Goal: Task Accomplishment & Management: Use online tool/utility

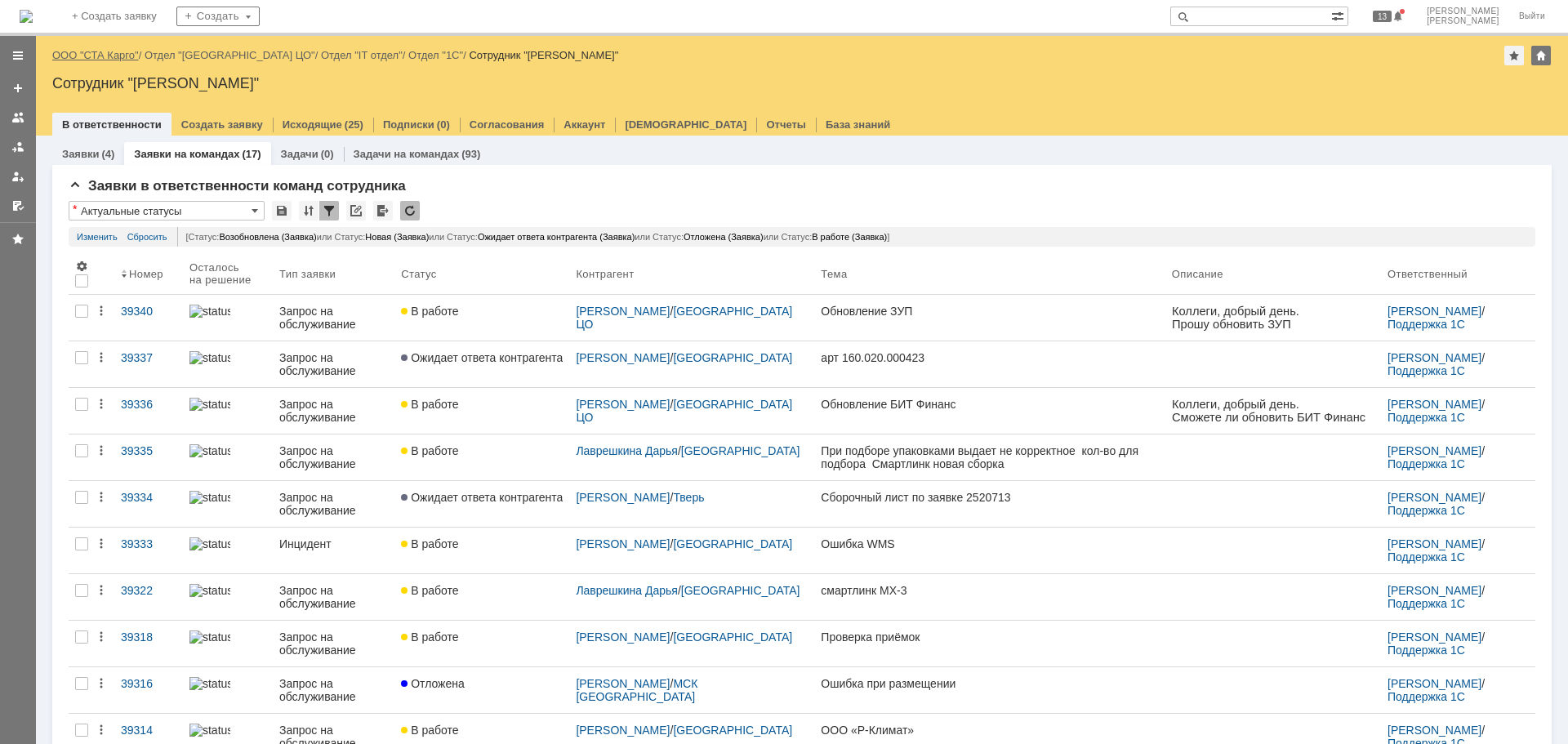
click at [100, 55] on link "ООО "СТА Карго"" at bounding box center [95, 55] width 87 height 12
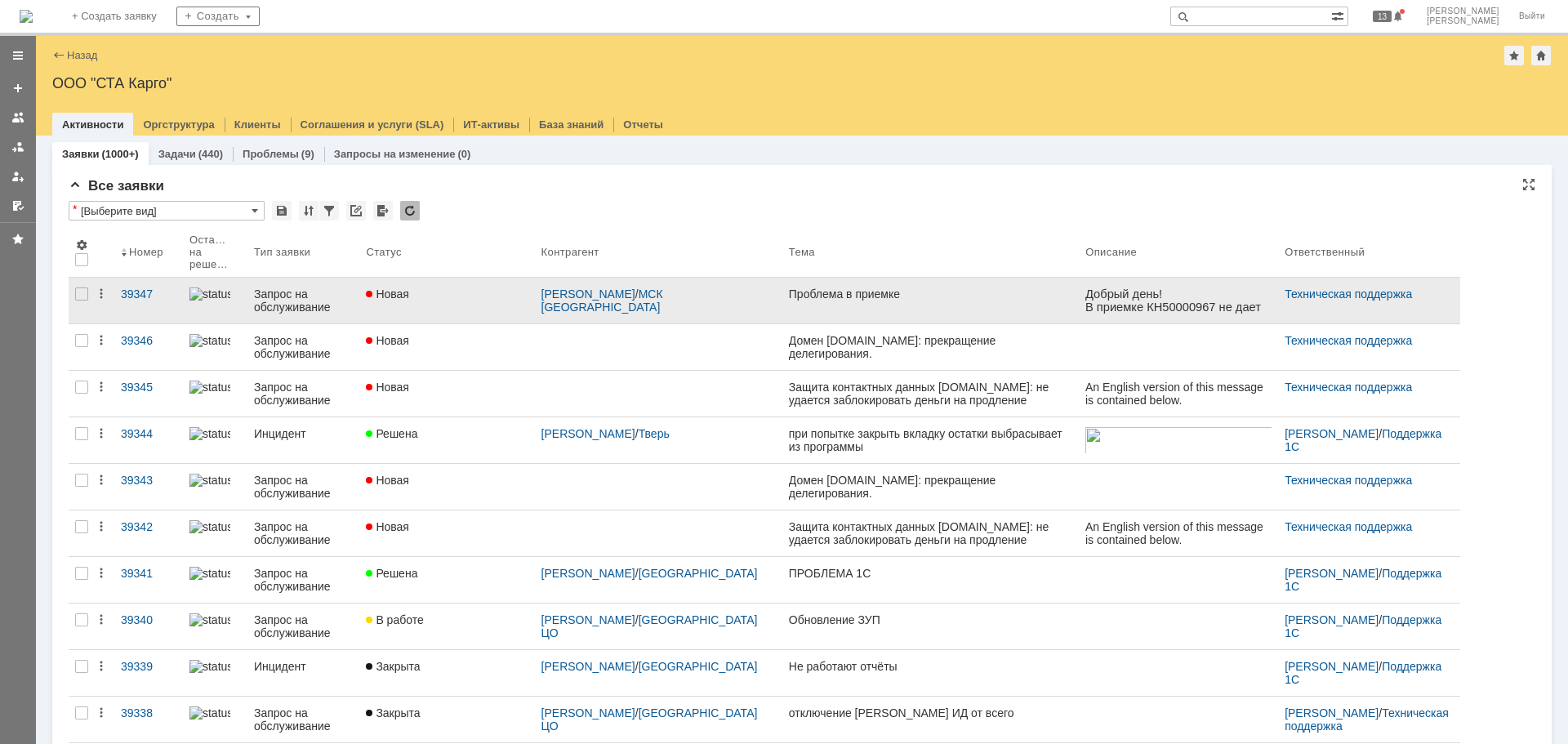
click at [465, 295] on div "Новая" at bounding box center [446, 294] width 161 height 13
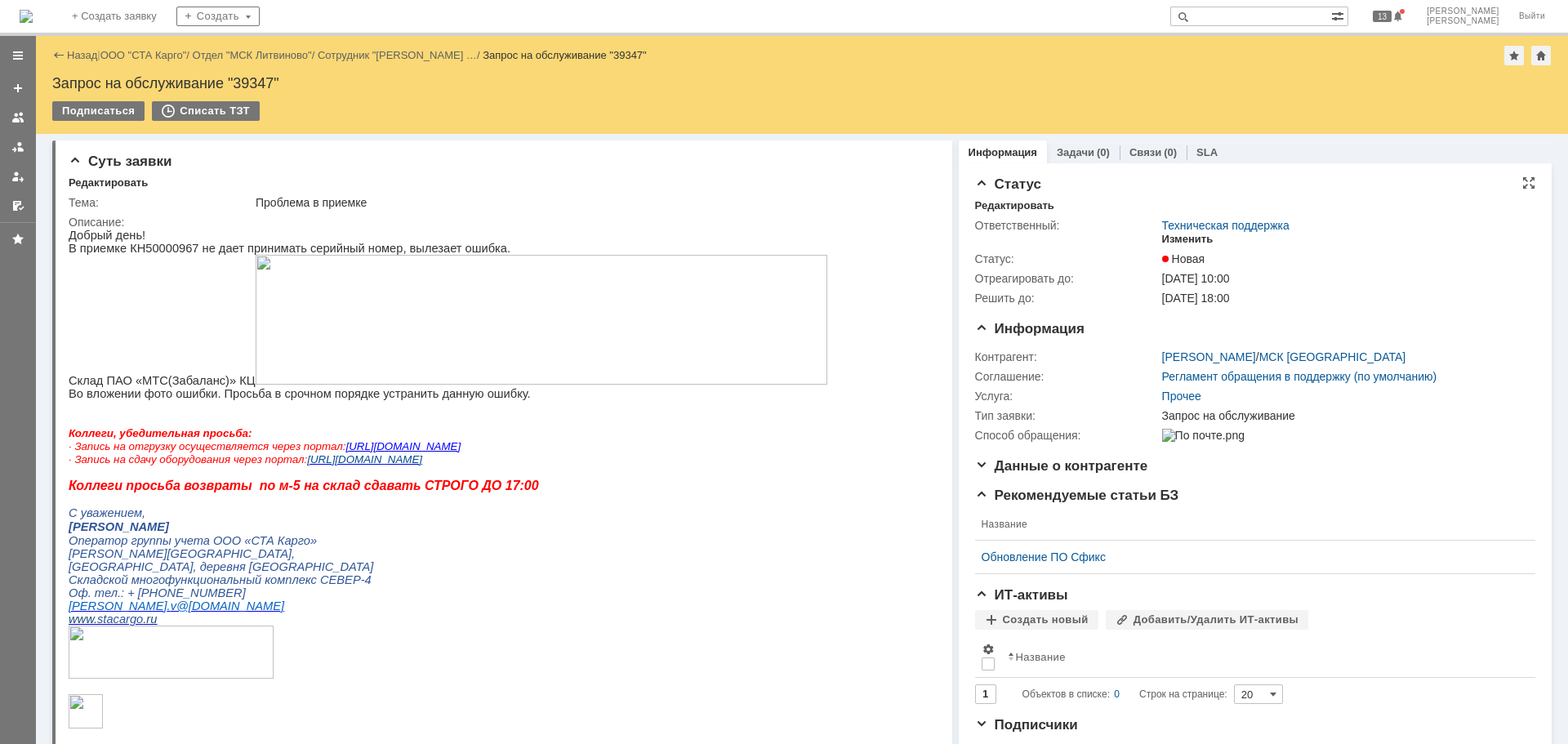
click at [1186, 238] on div "Изменить" at bounding box center [1187, 239] width 51 height 13
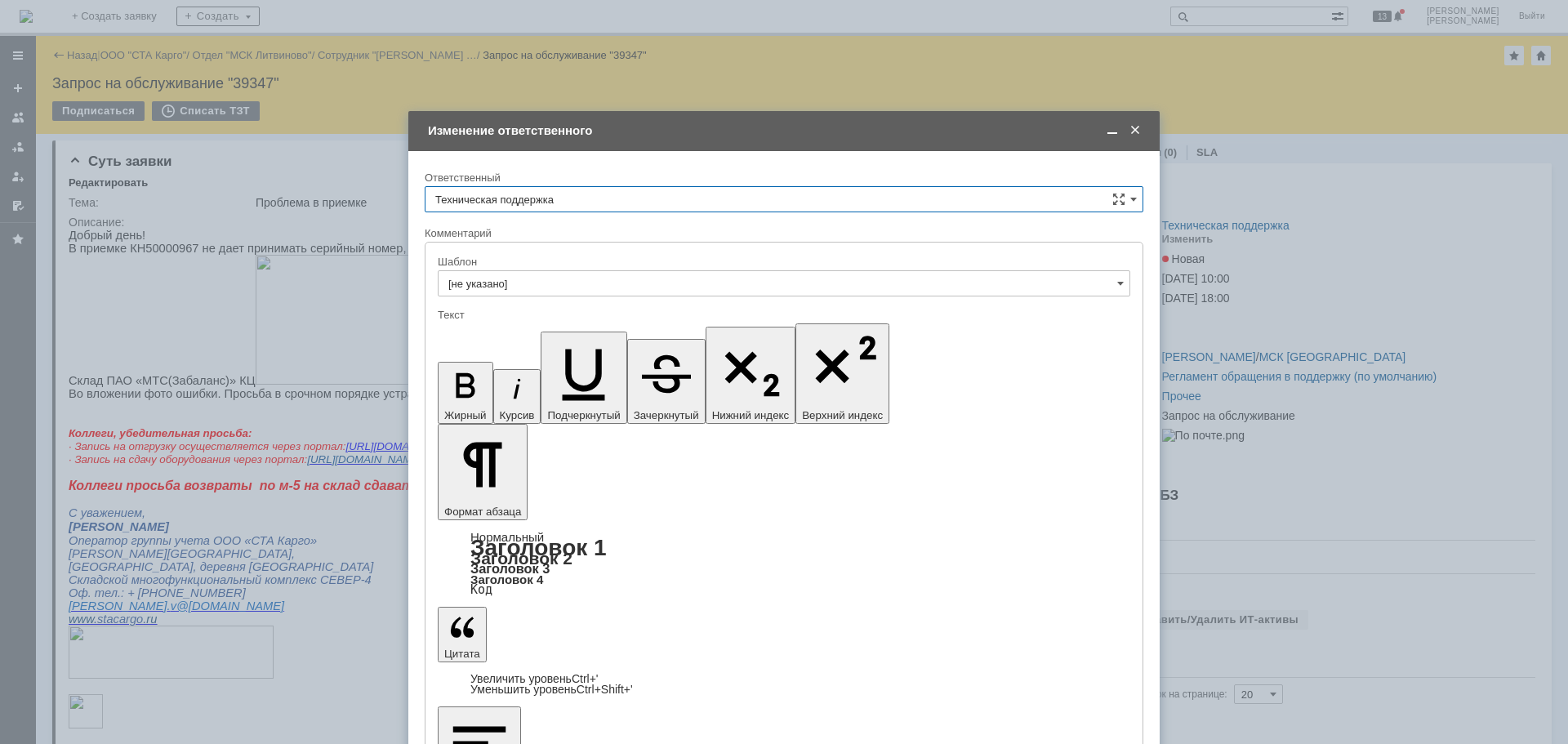
click at [867, 199] on input "Техническая поддержка" at bounding box center [784, 199] width 719 height 26
click at [616, 272] on div "[PERSON_NAME]" at bounding box center [784, 284] width 717 height 26
type input "[PERSON_NAME]"
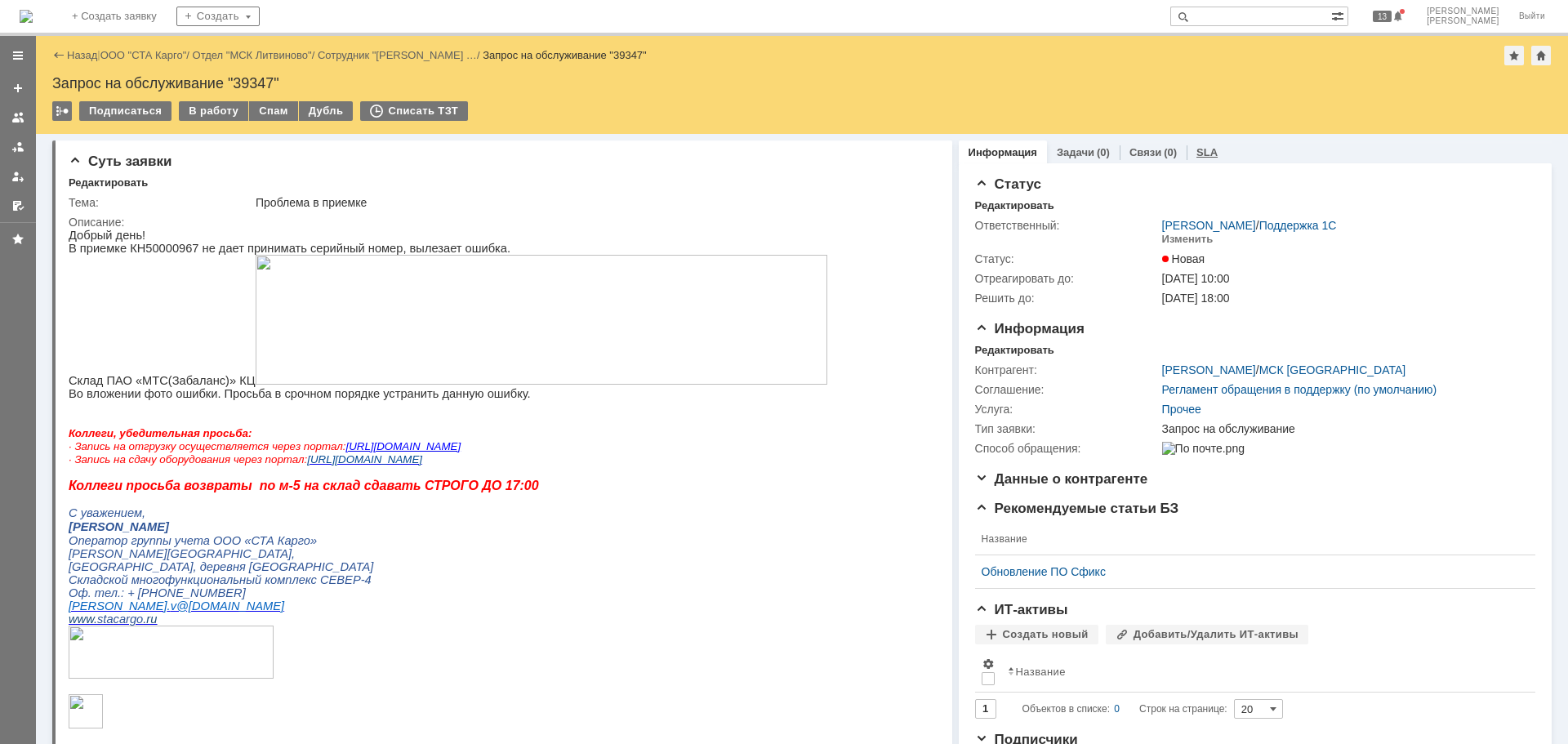
click at [1197, 148] on link "SLA" at bounding box center [1207, 152] width 22 height 12
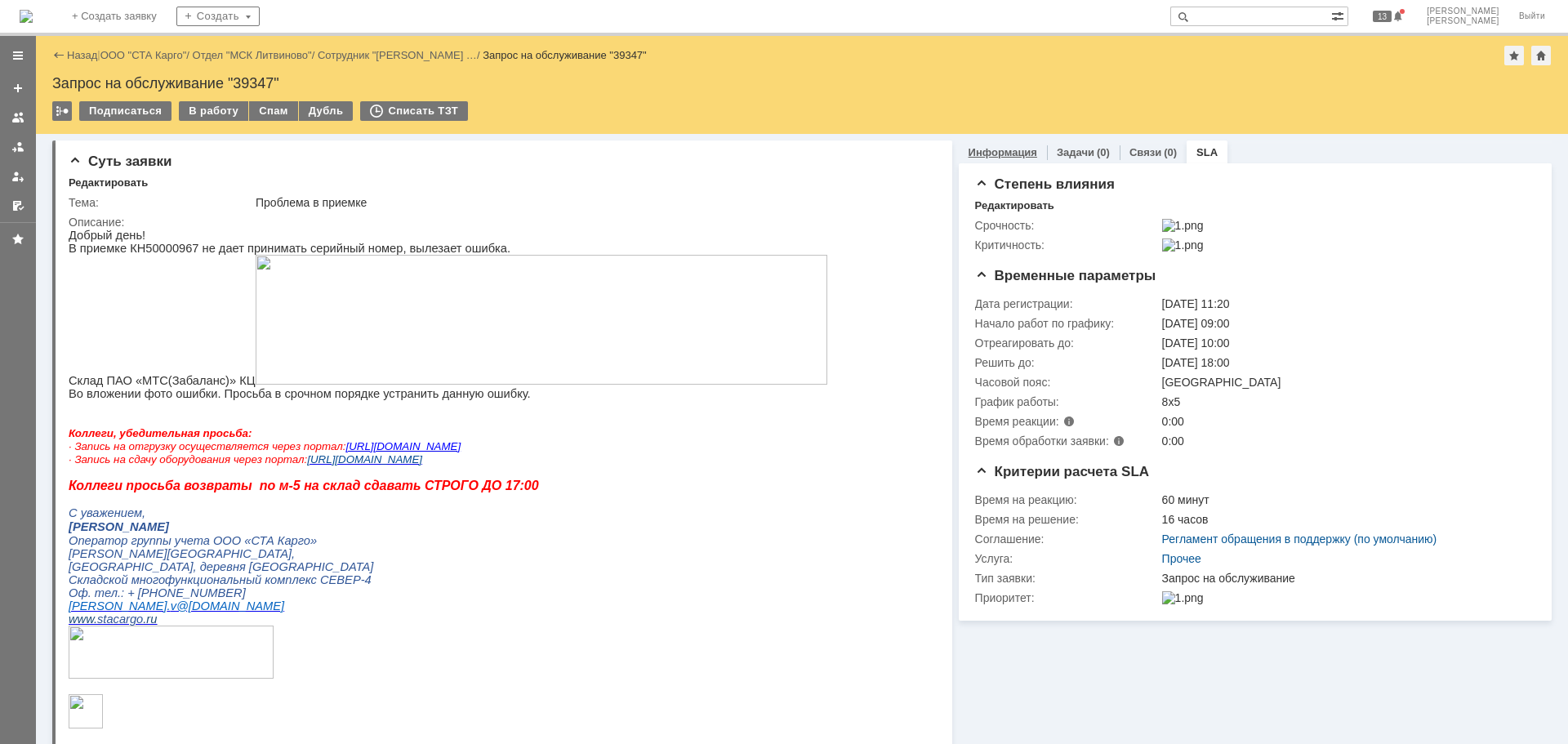
click at [978, 157] on link "Информация" at bounding box center [1003, 152] width 69 height 12
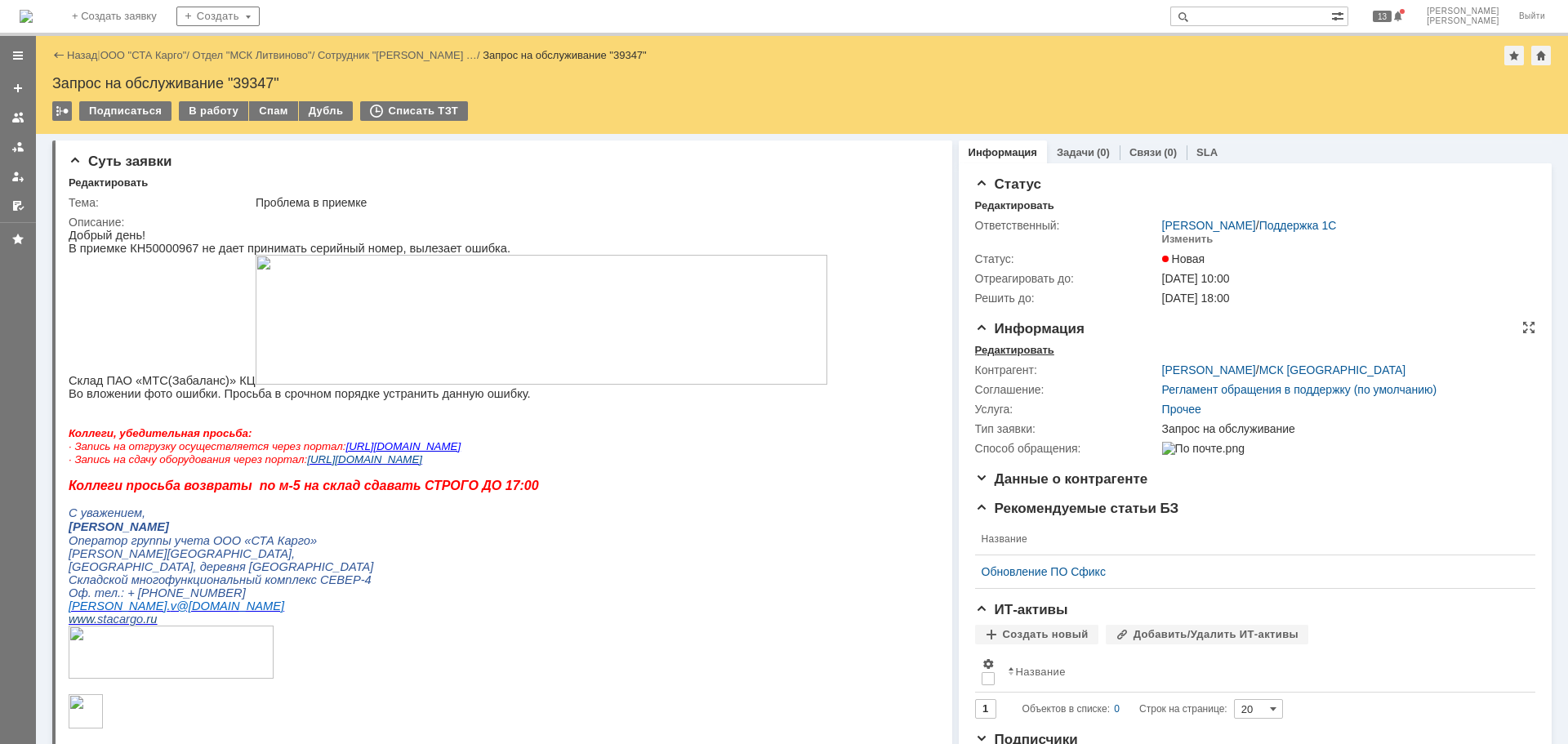
click at [1000, 346] on div "Редактировать" at bounding box center [1014, 351] width 79 height 13
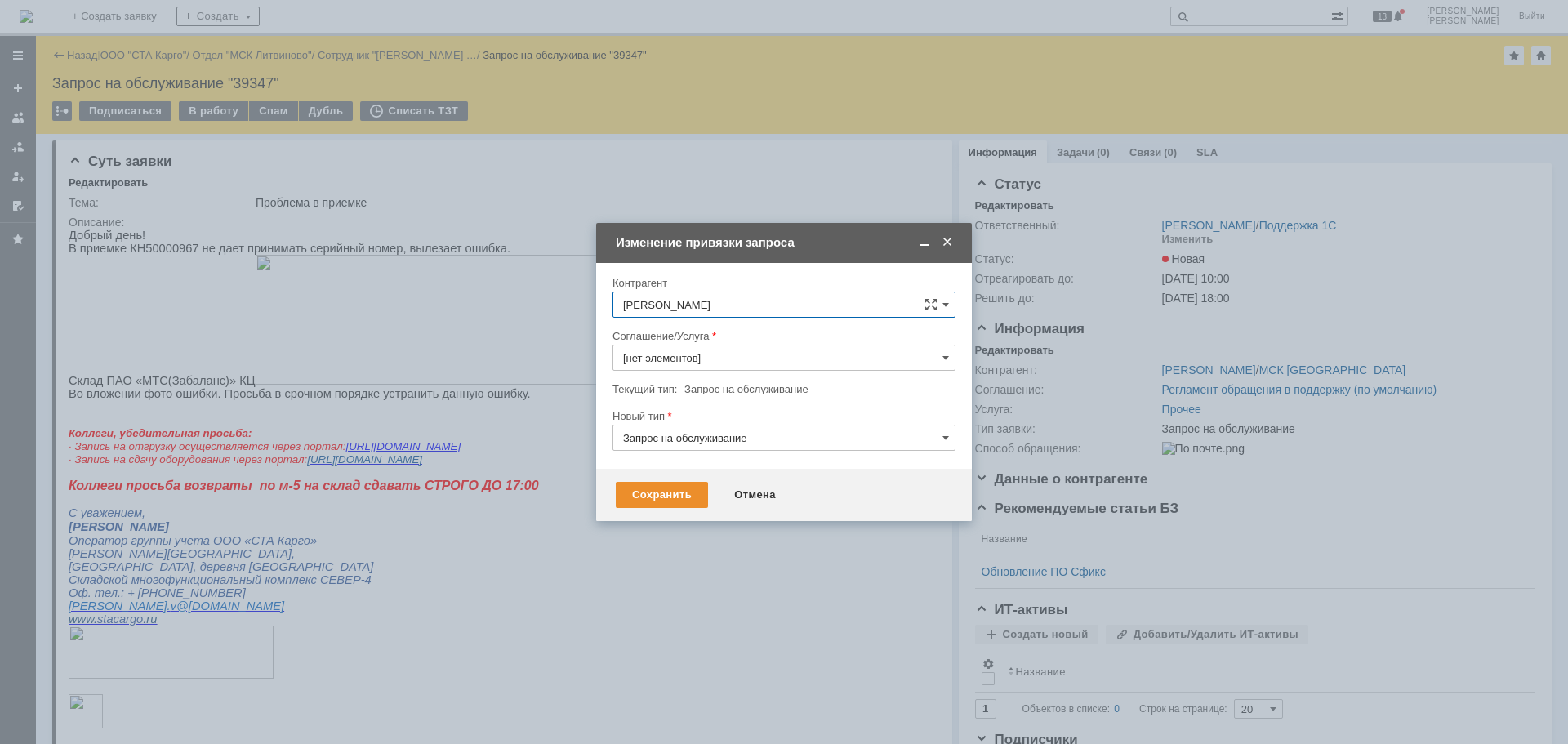
type input "Прочее"
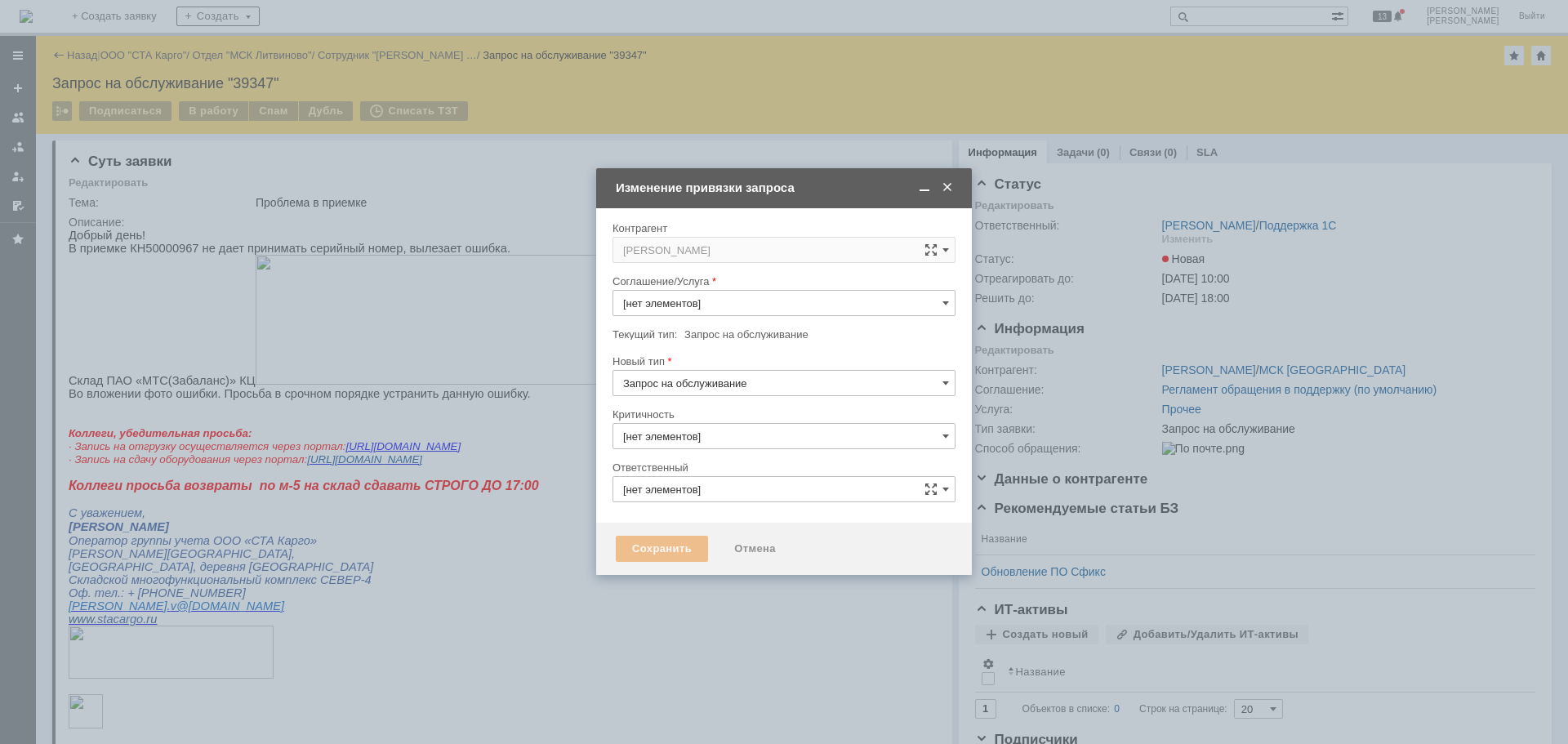
type input "3. Низкая"
type input "[PERSON_NAME]"
type input "Прочее"
type input "[не указано]"
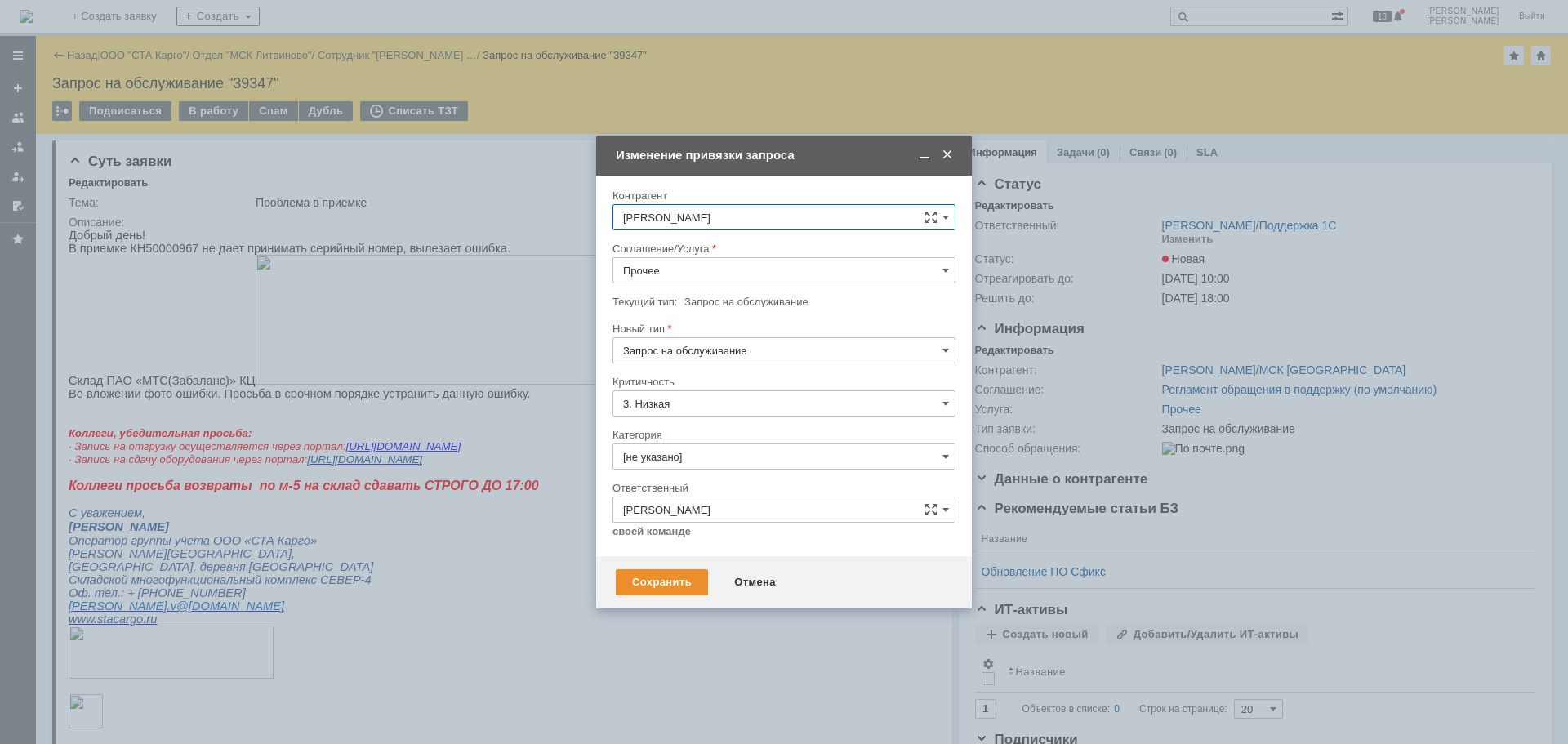
click at [776, 345] on input "Запрос на обслуживание" at bounding box center [784, 351] width 343 height 26
click at [729, 424] on div "Инцидент" at bounding box center [784, 434] width 342 height 26
type input "Инцидент"
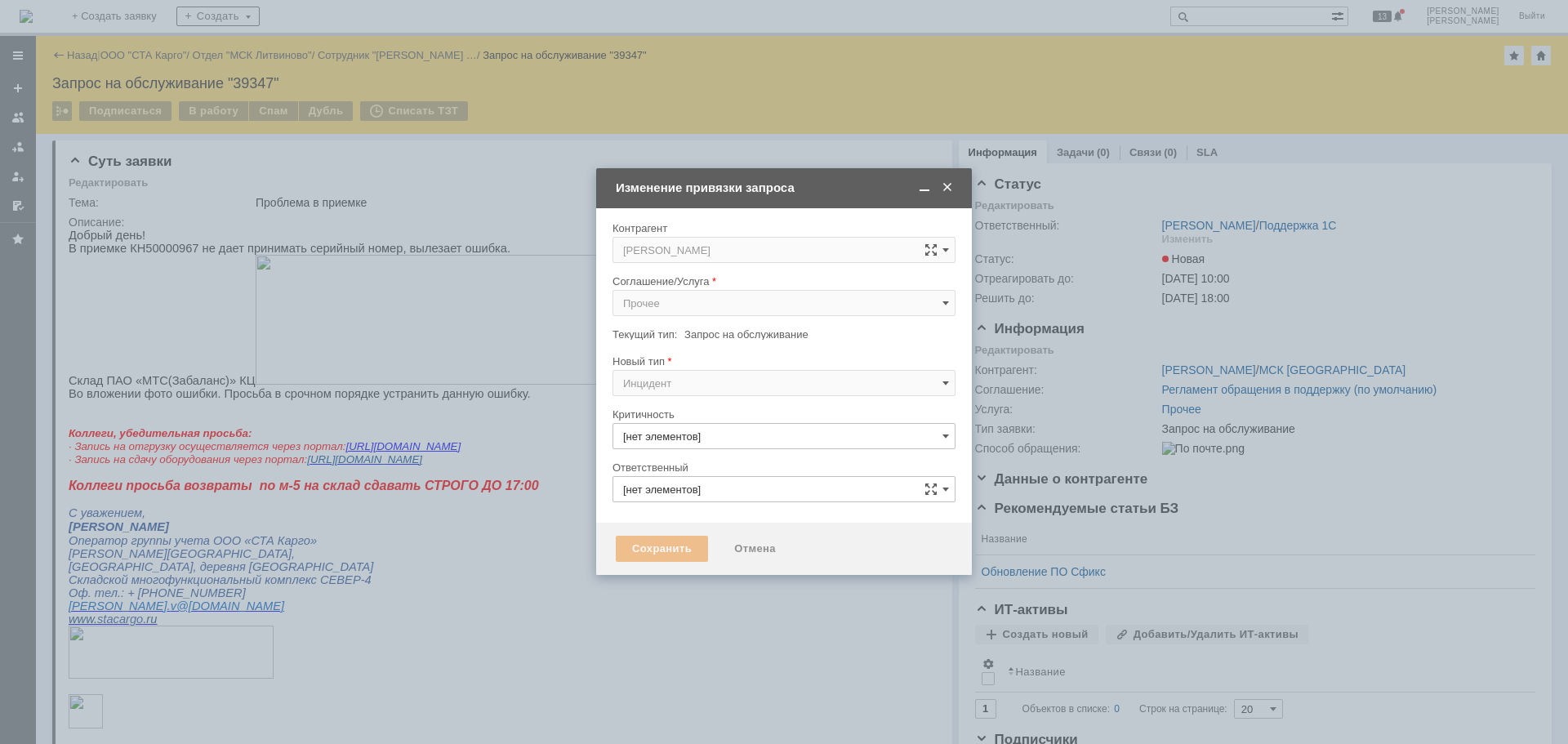
type input "3. Низкая"
type input "[PERSON_NAME]"
type input "[не указано]"
type input "Инцидент"
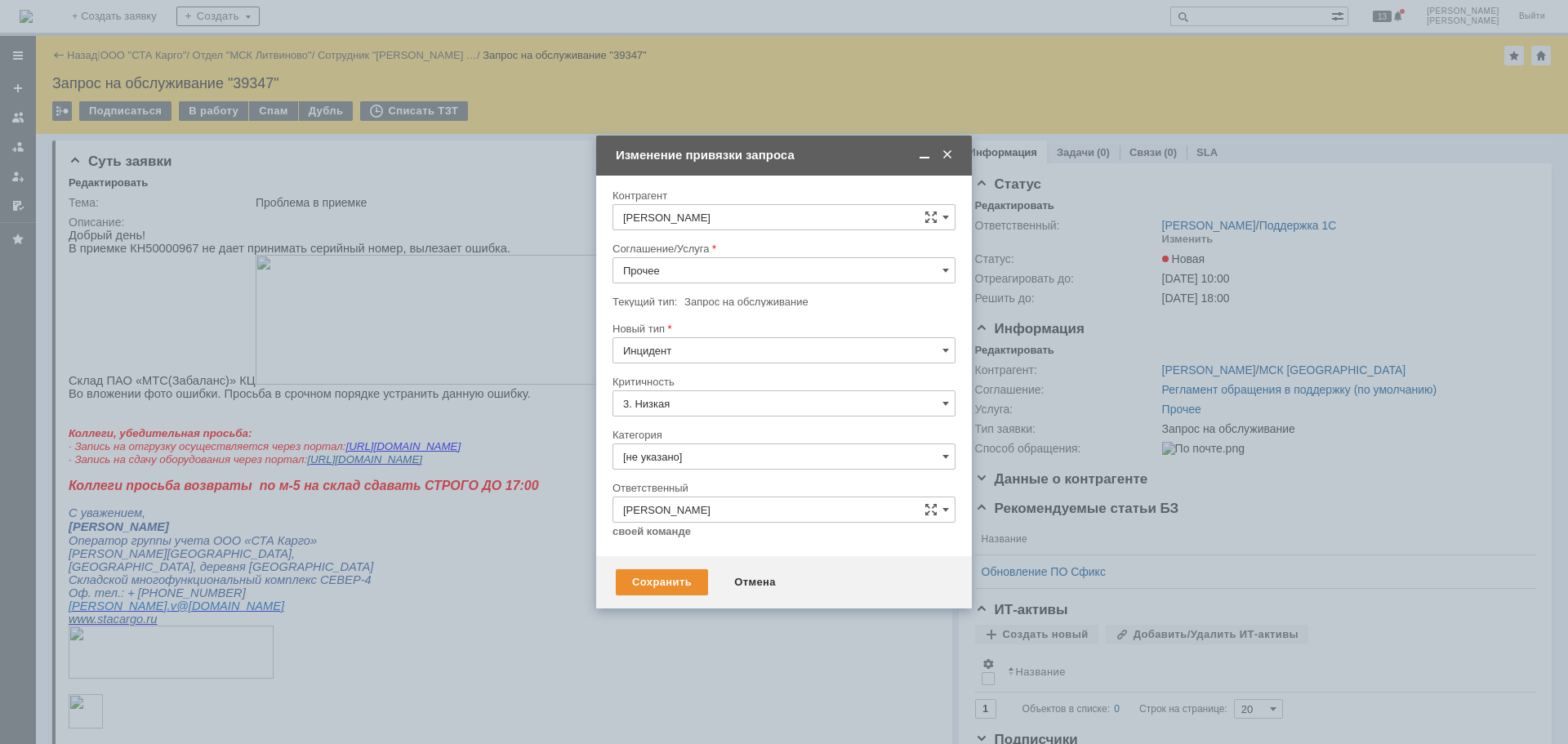
click at [730, 266] on input "Прочее" at bounding box center [784, 271] width 343 height 26
click at [765, 462] on span "WMS Приёмка ТСД" at bounding box center [784, 458] width 322 height 13
type input "WMS Приёмка ТСД"
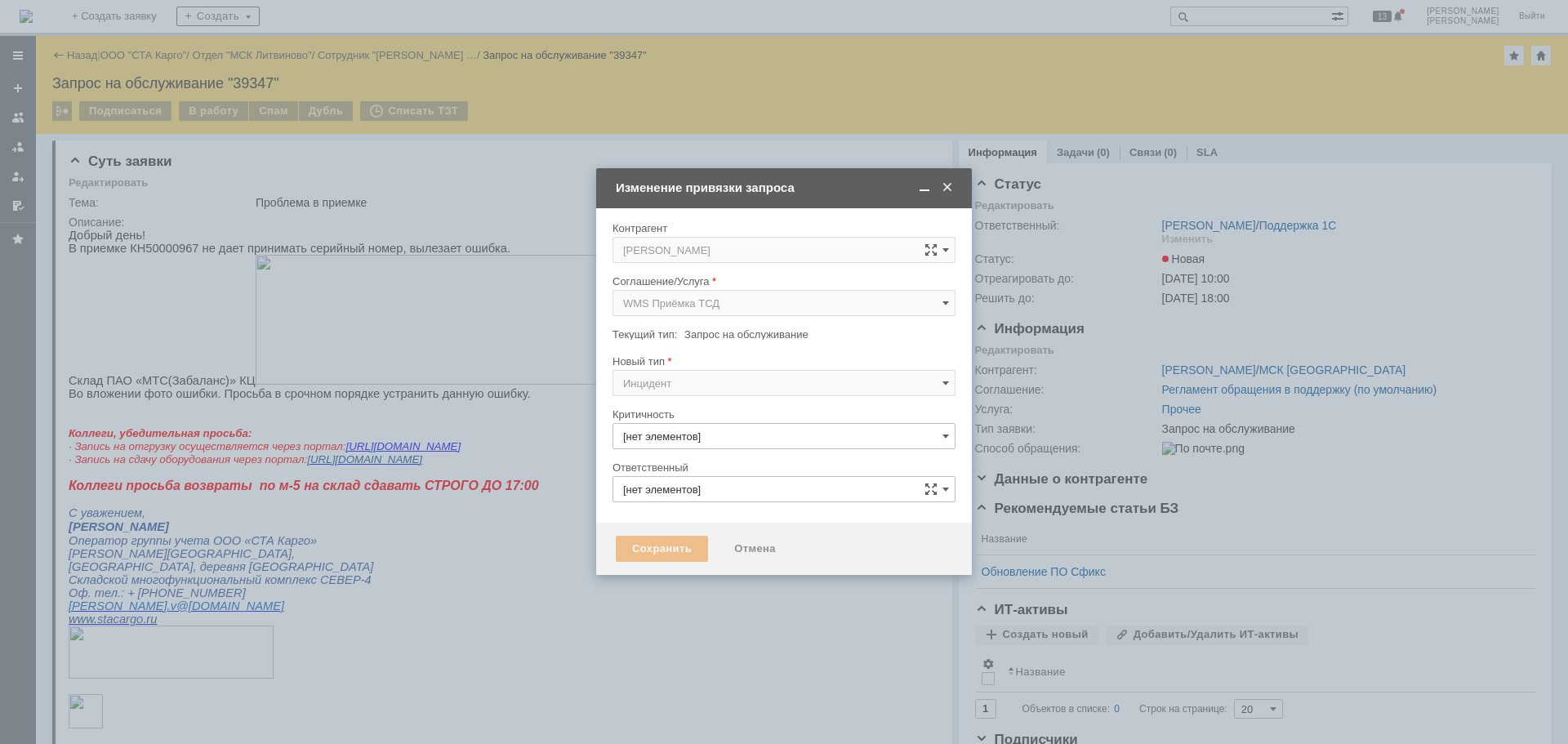
type input "3. Низкая"
type input "[PERSON_NAME]"
type input "[не указано]"
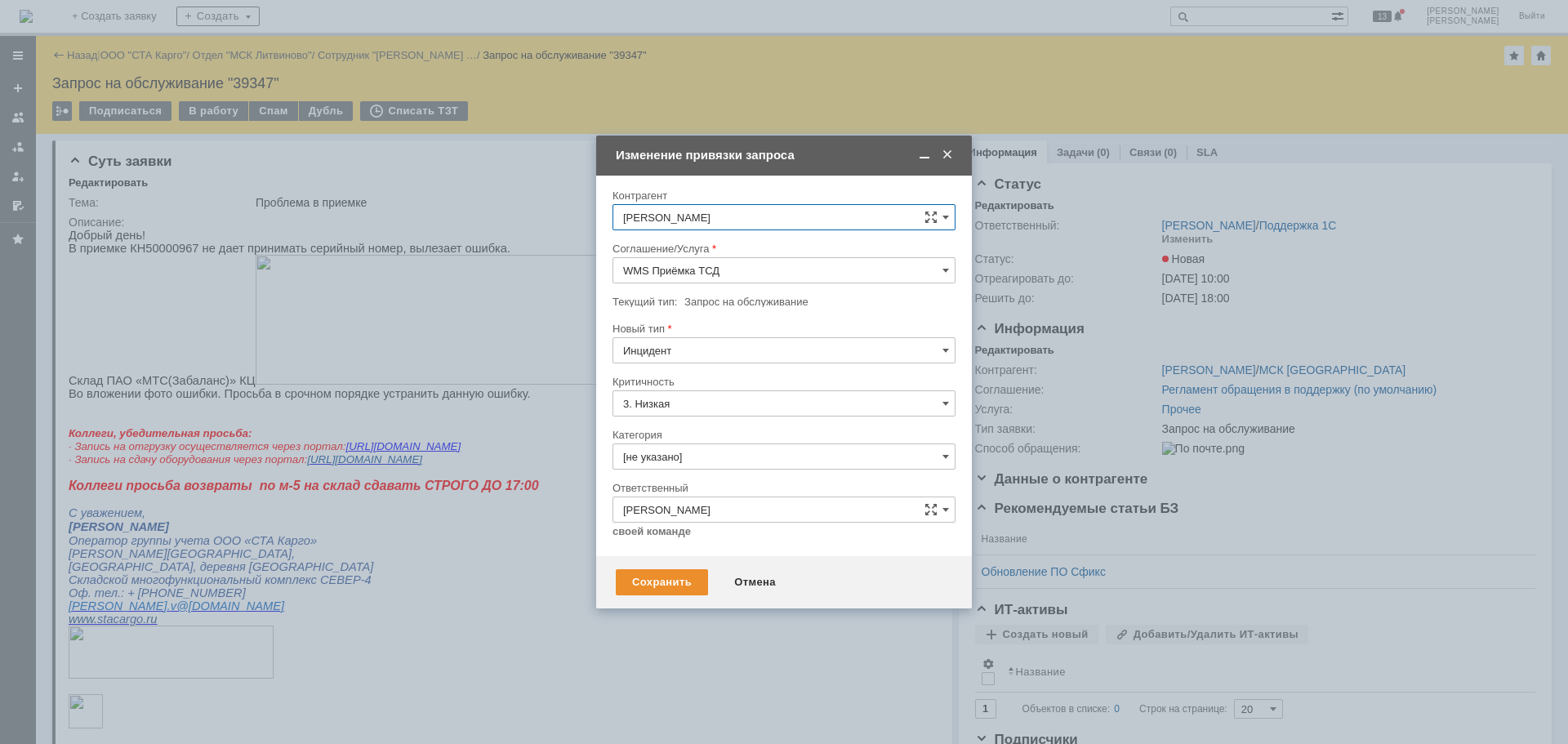
type input "WMS Приёмка ТСД"
click at [652, 574] on div "Сохранить" at bounding box center [662, 583] width 93 height 26
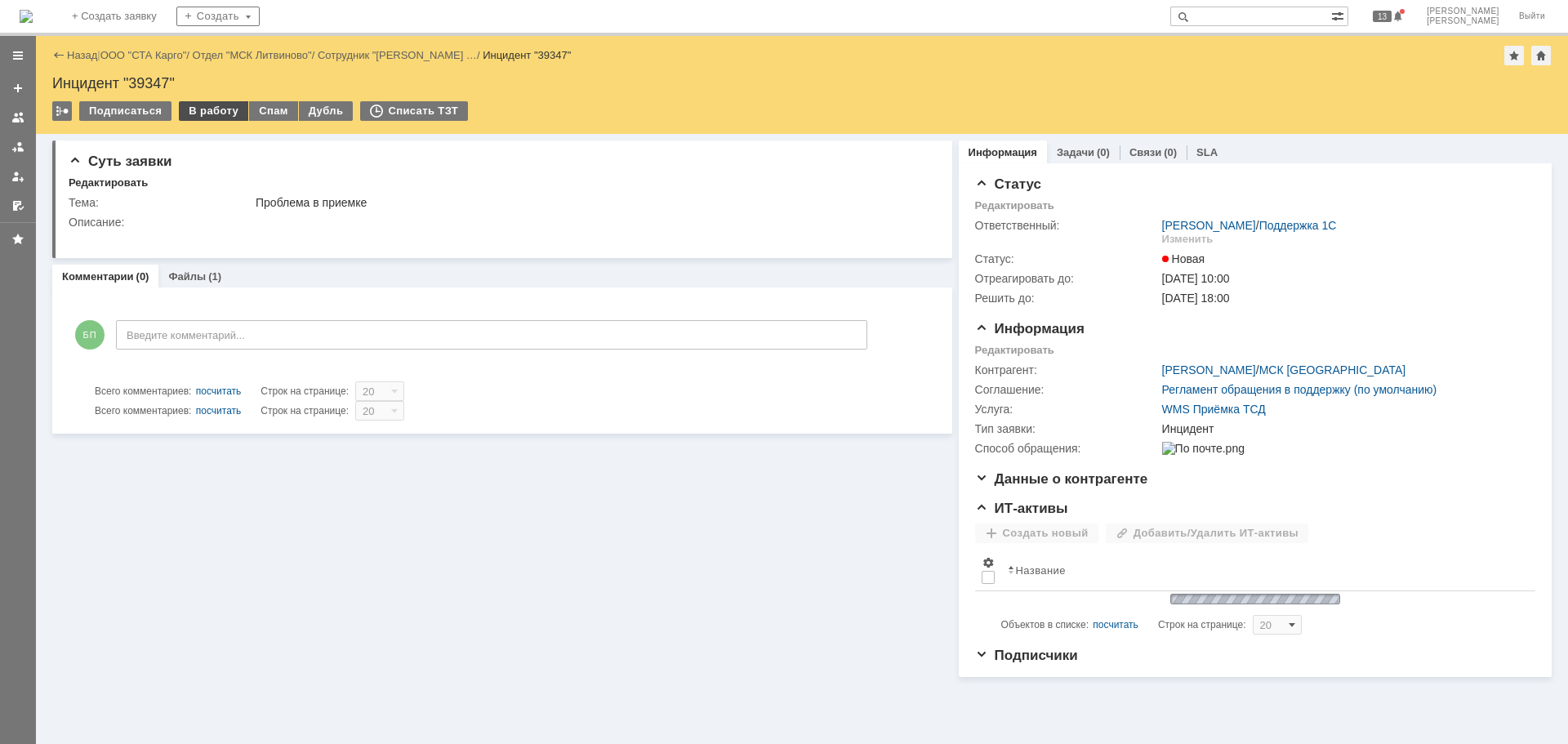
click at [205, 115] on div "В работу" at bounding box center [213, 111] width 70 height 20
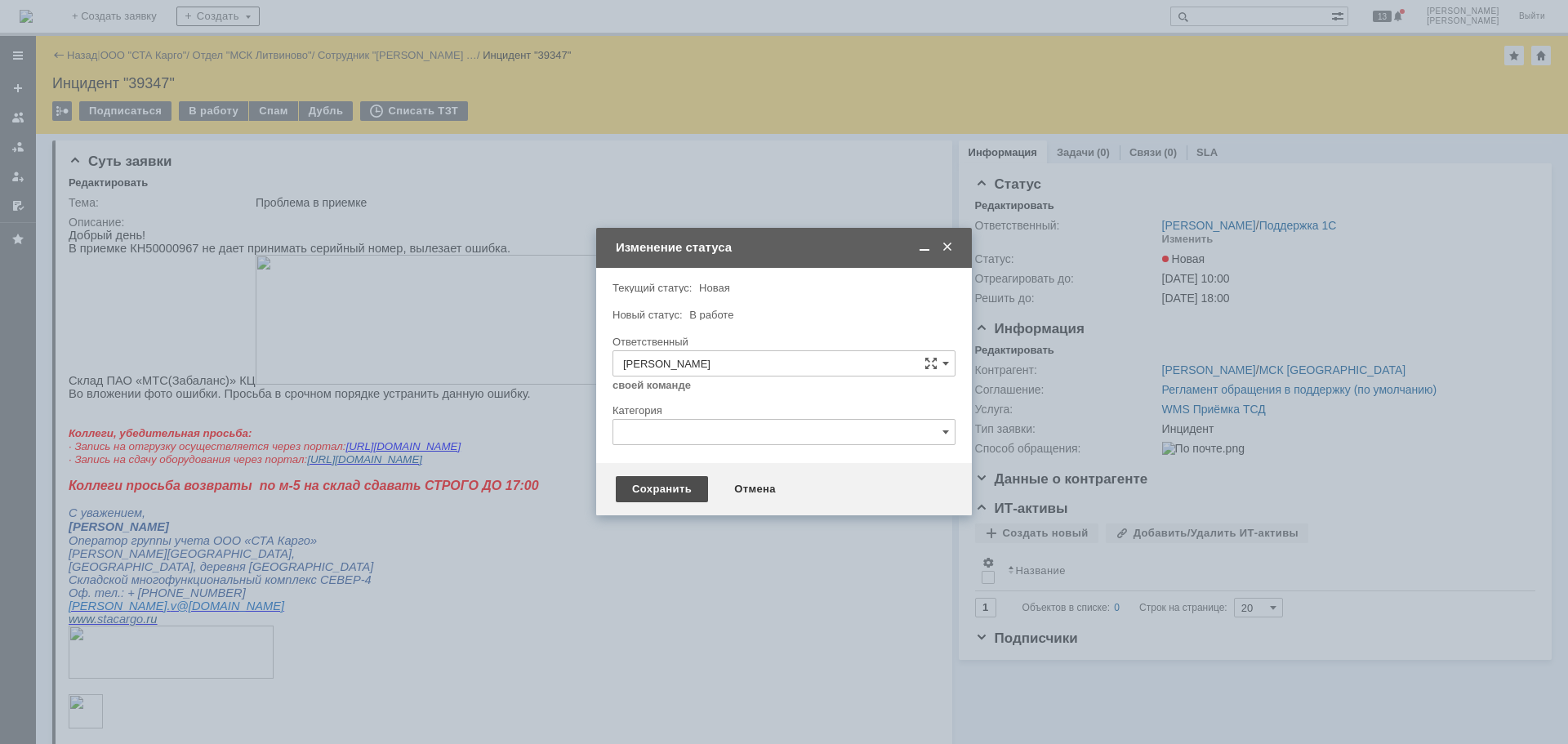
click at [650, 479] on div "Сохранить" at bounding box center [662, 489] width 93 height 26
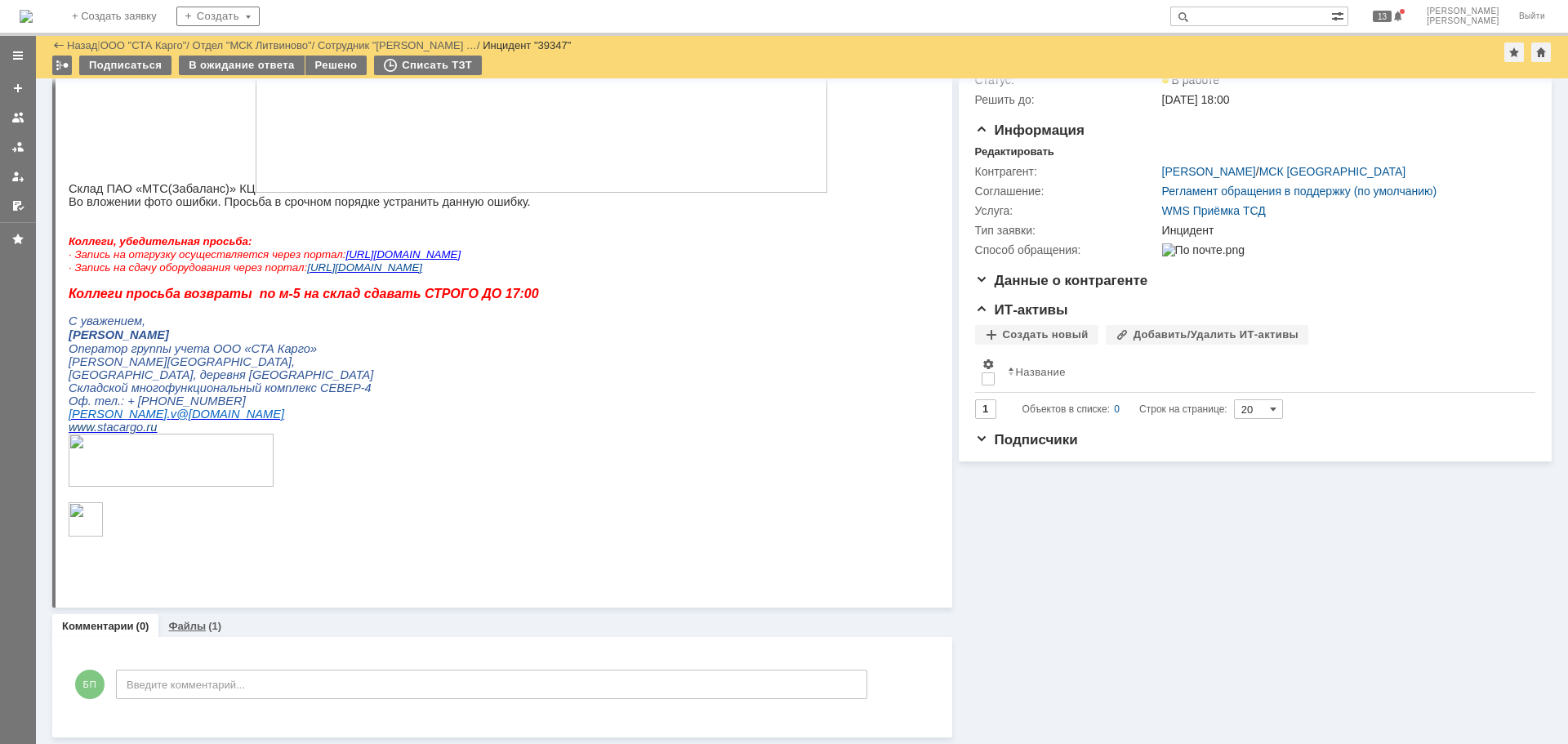
click at [197, 623] on link "Файлы" at bounding box center [186, 626] width 37 height 12
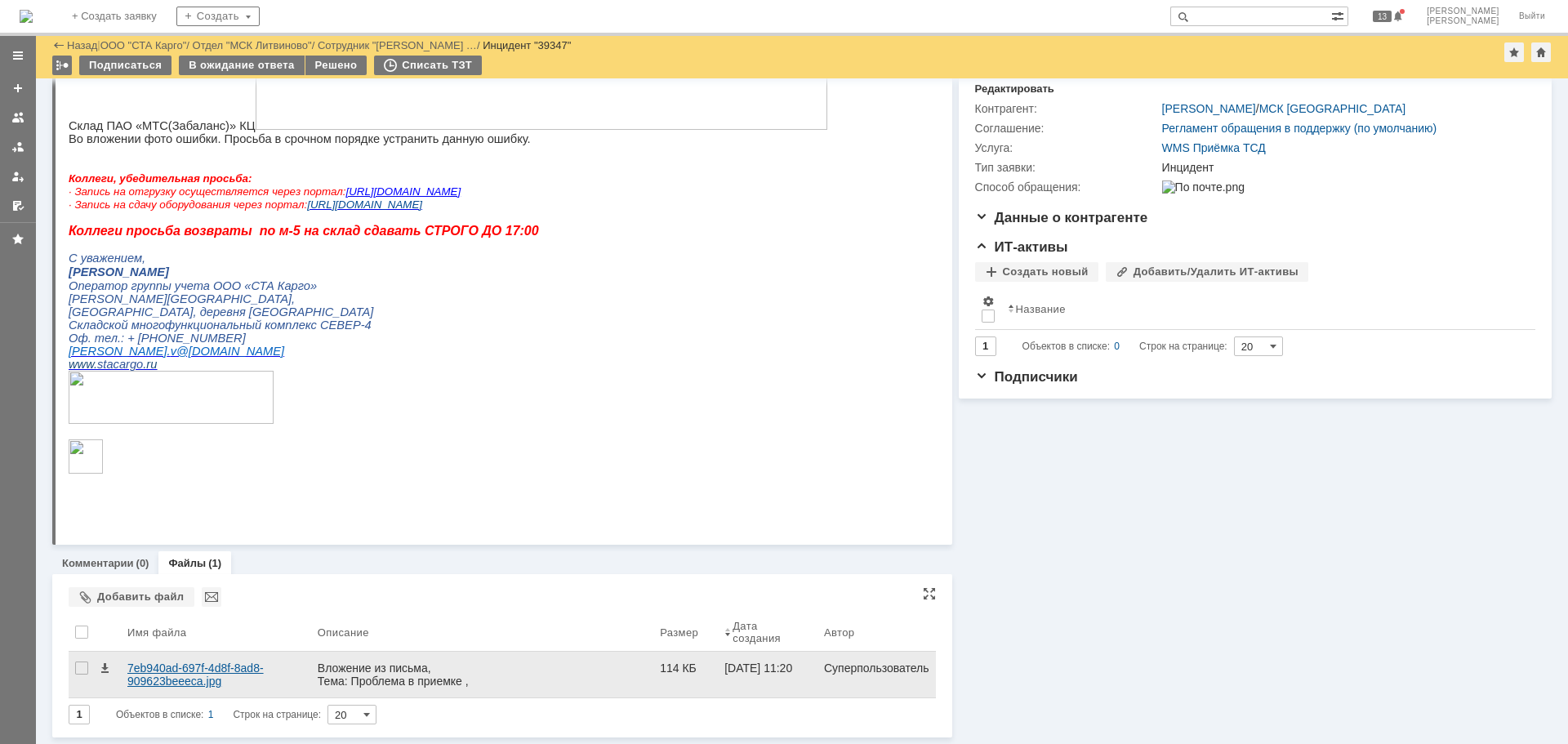
click at [178, 663] on div "7eb940ad-697f-4d8f-8ad8-909623beeeca.jpg" at bounding box center [216, 674] width 177 height 26
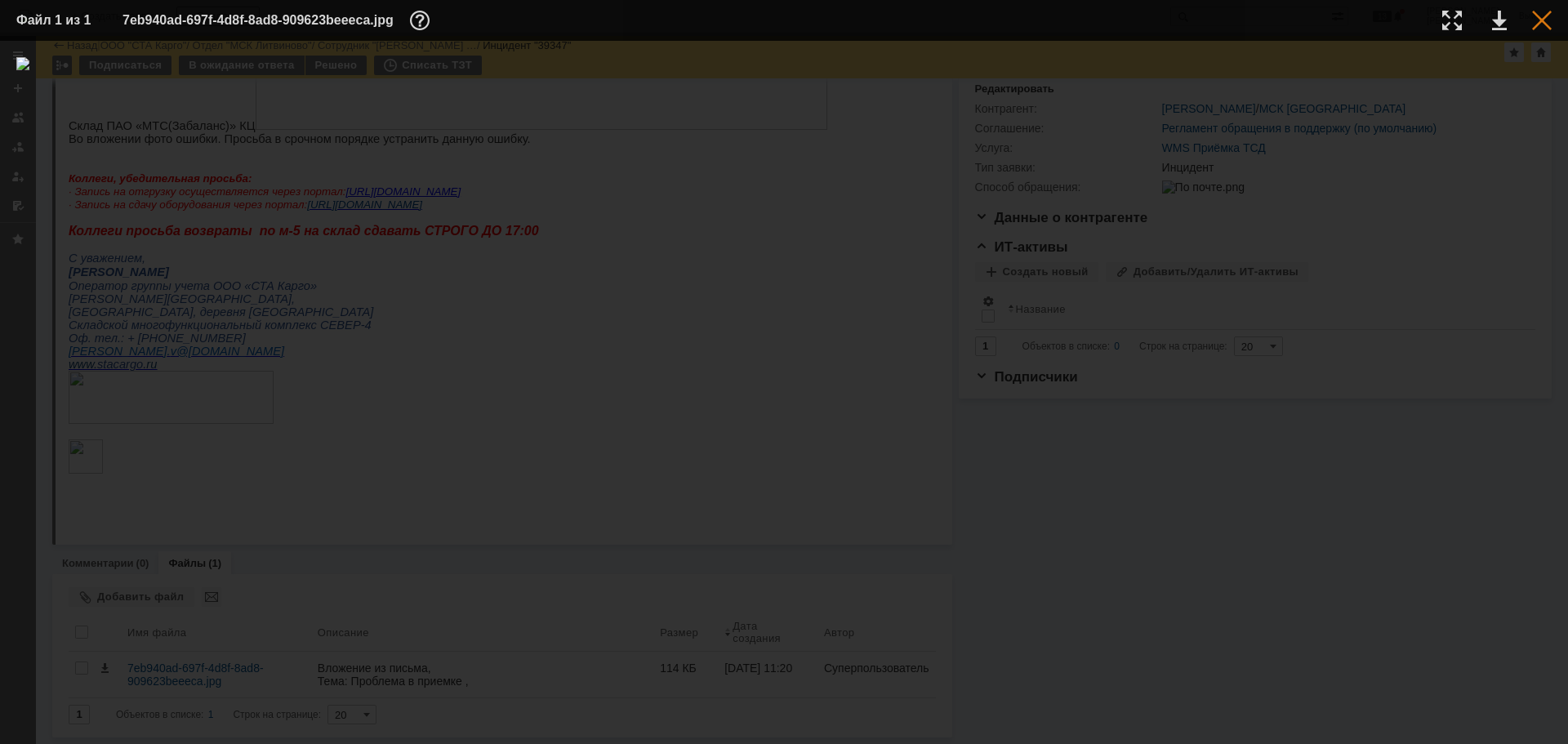
click at [1541, 19] on div at bounding box center [1542, 21] width 20 height 20
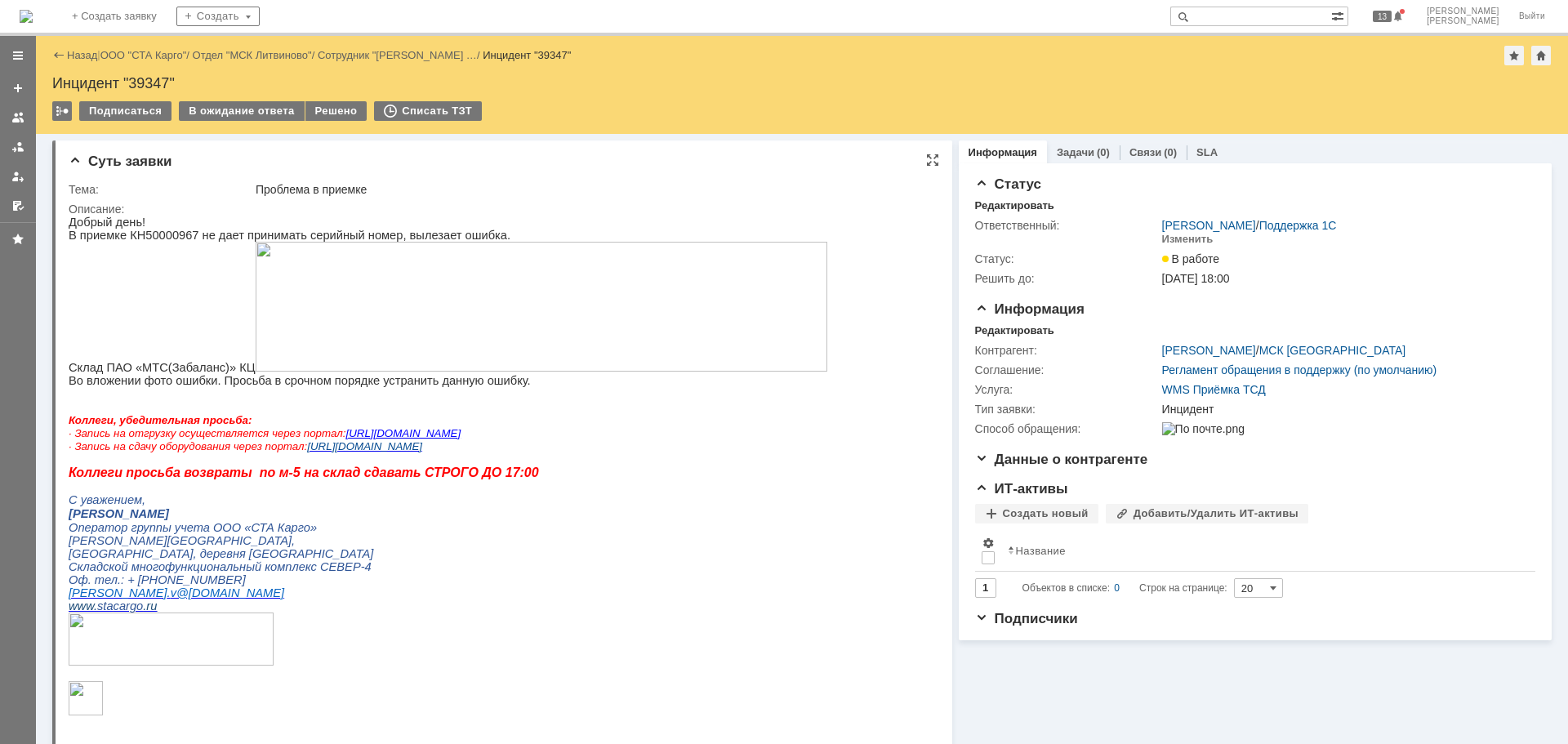
click at [559, 282] on img at bounding box center [541, 306] width 572 height 130
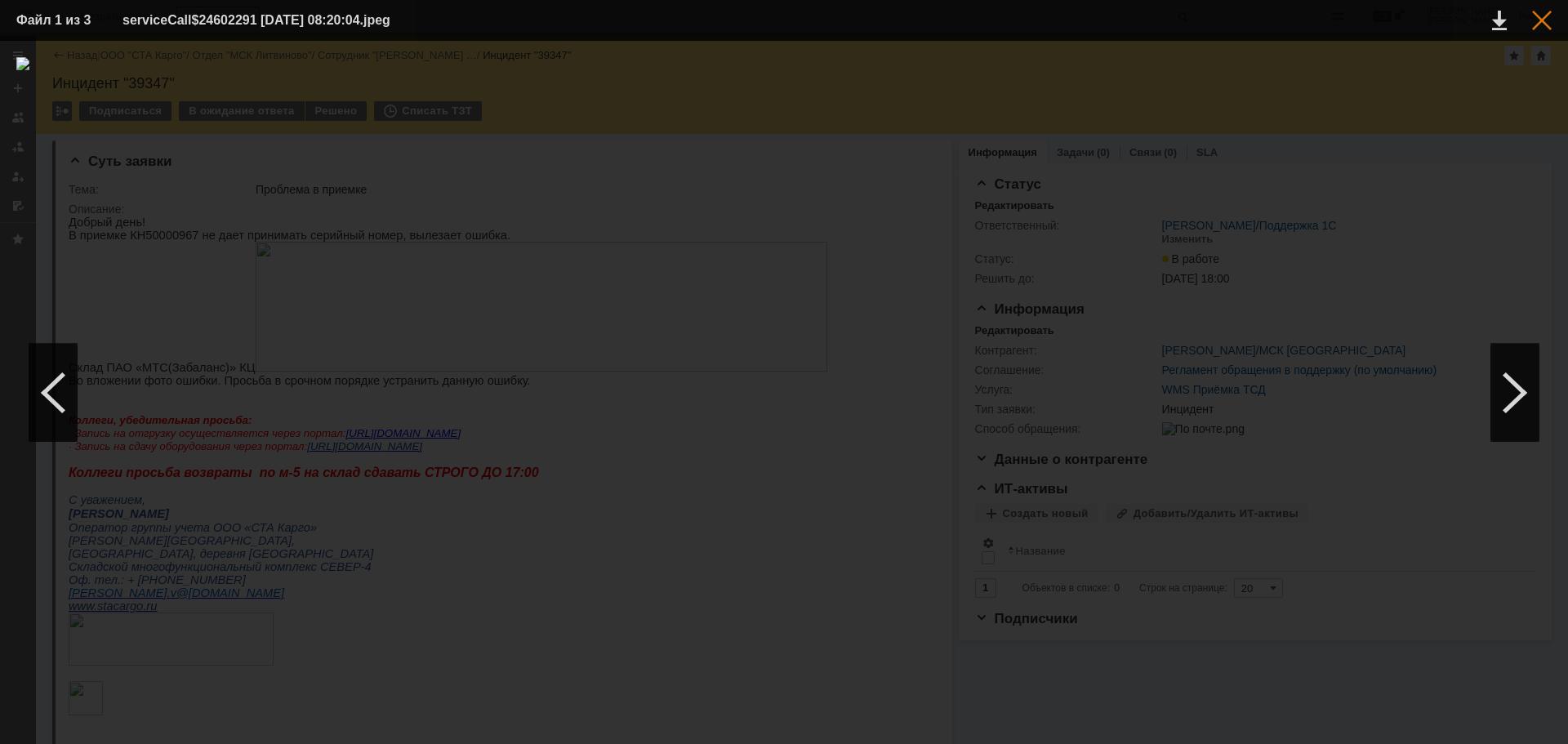
click at [1548, 27] on div at bounding box center [1542, 21] width 20 height 20
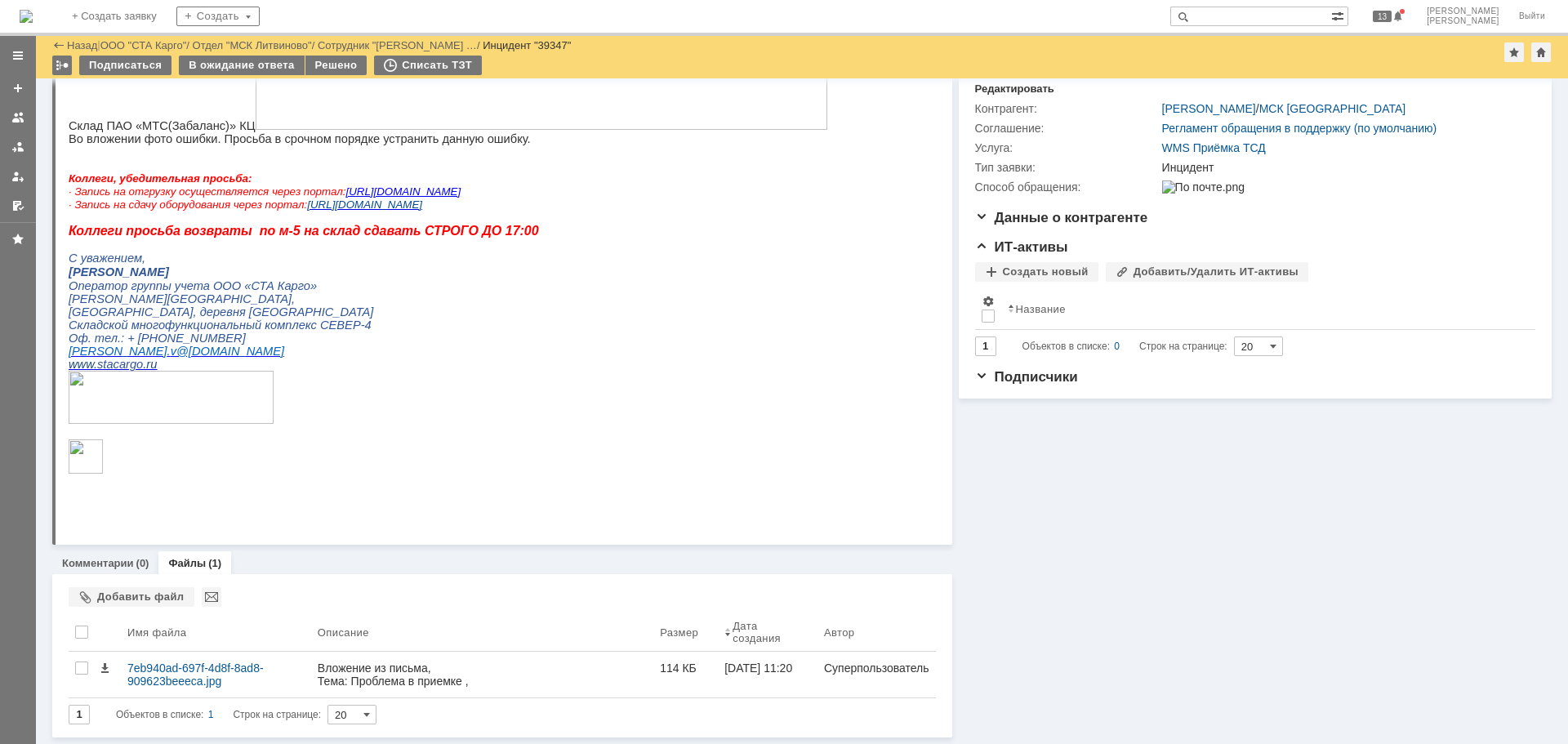
scroll to position [187, 0]
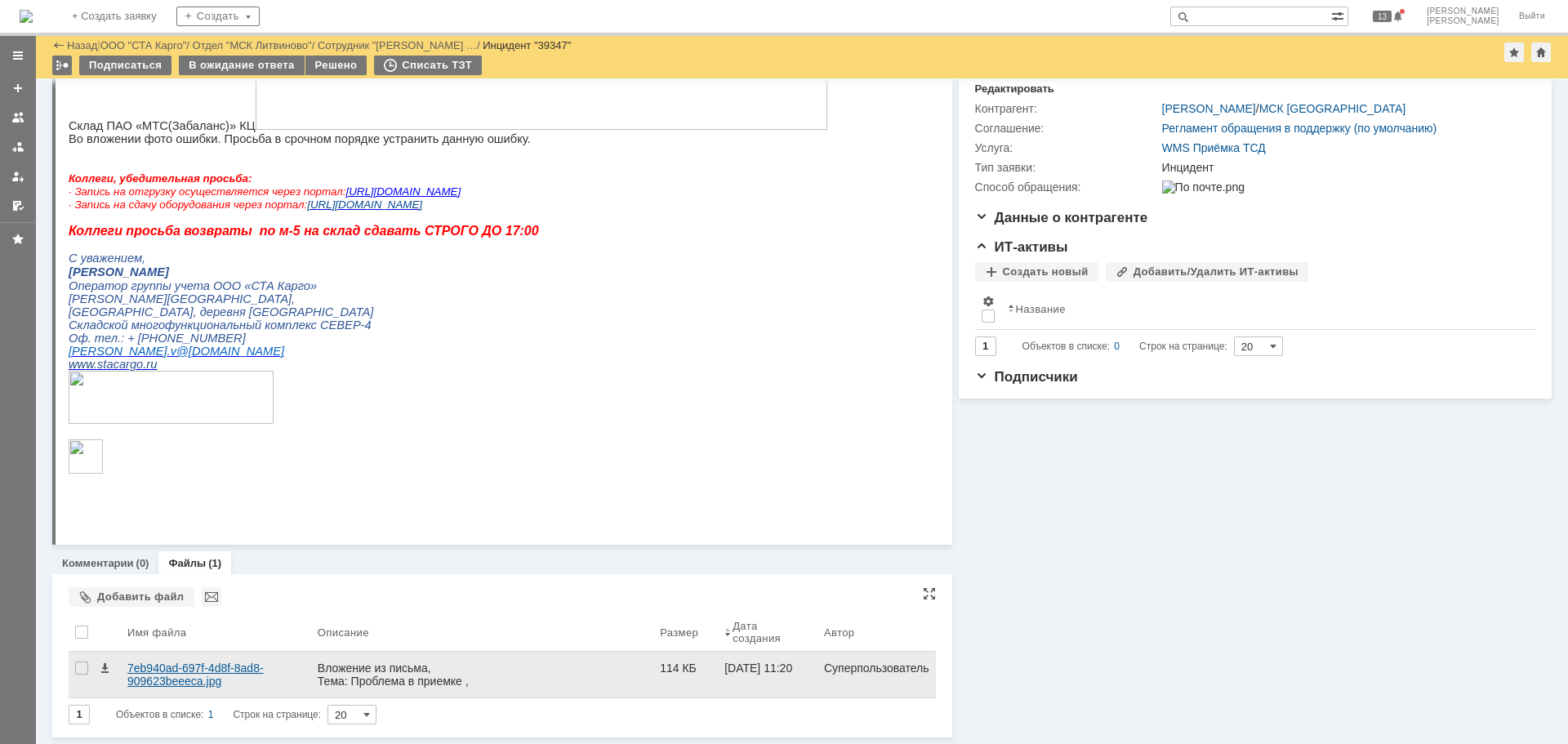
click at [187, 683] on div "7eb940ad-697f-4d8f-8ad8-909623beeeca.jpg" at bounding box center [216, 674] width 177 height 26
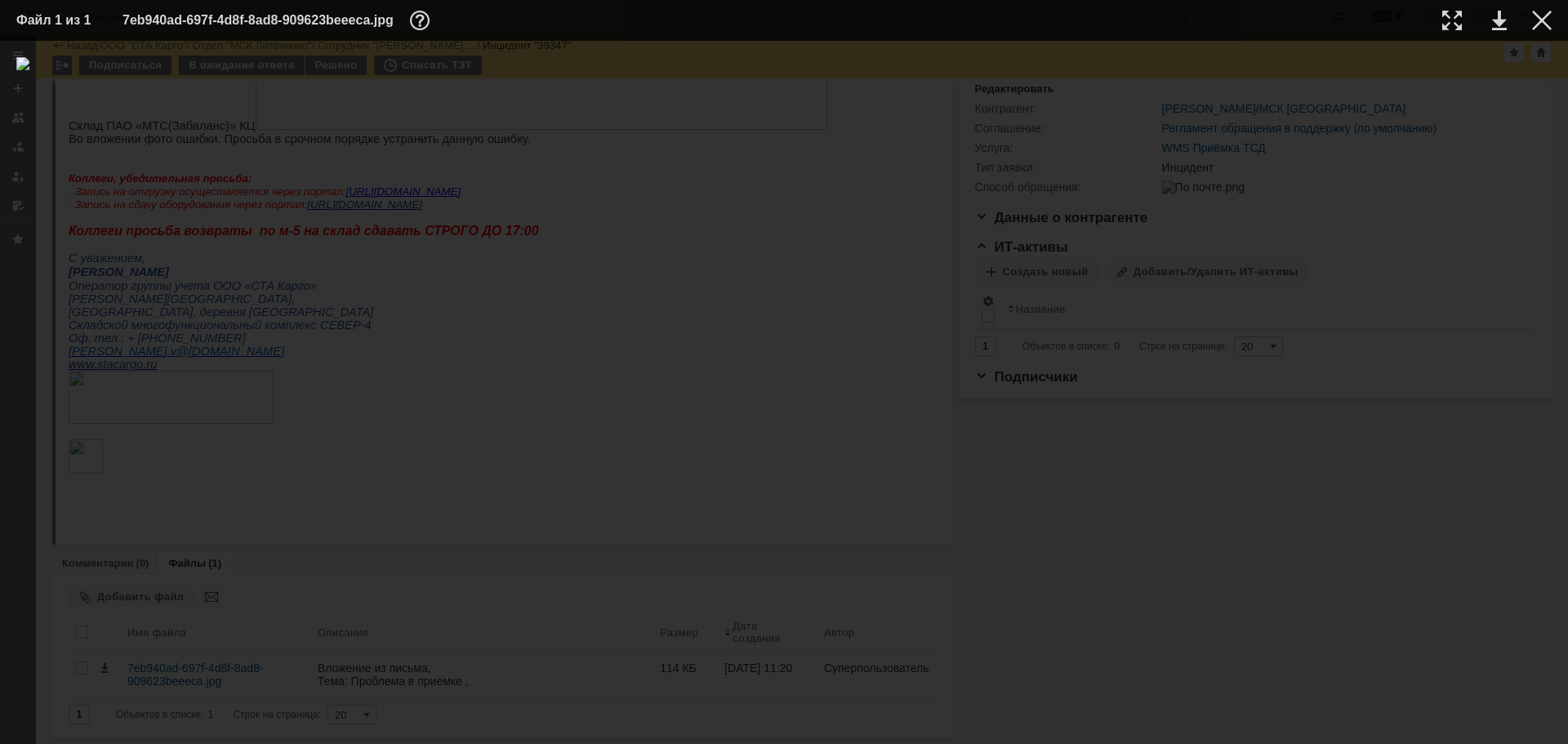
click at [1531, 17] on td at bounding box center [1529, 21] width 45 height 25
click at [1537, 17] on div at bounding box center [1542, 21] width 20 height 20
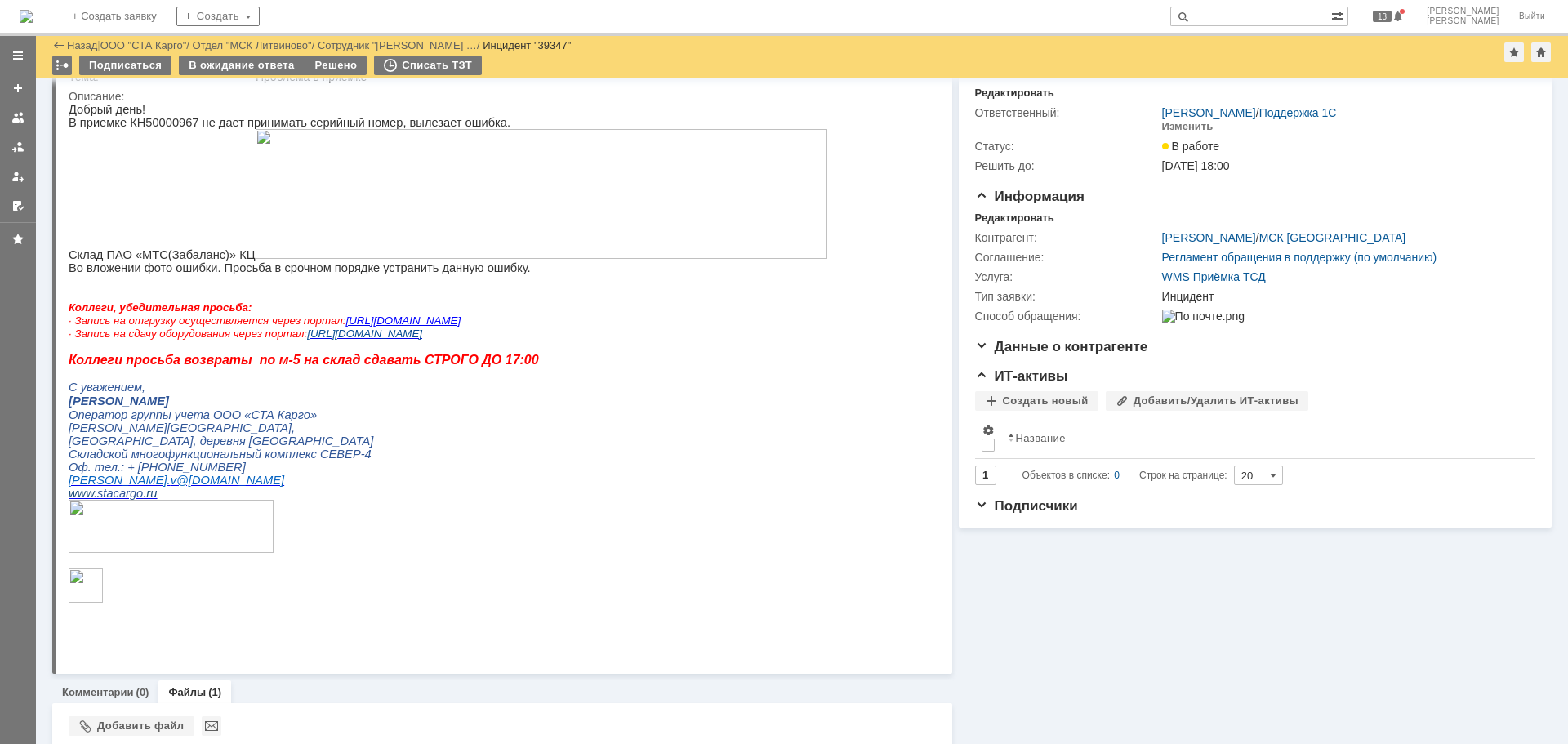
scroll to position [0, 0]
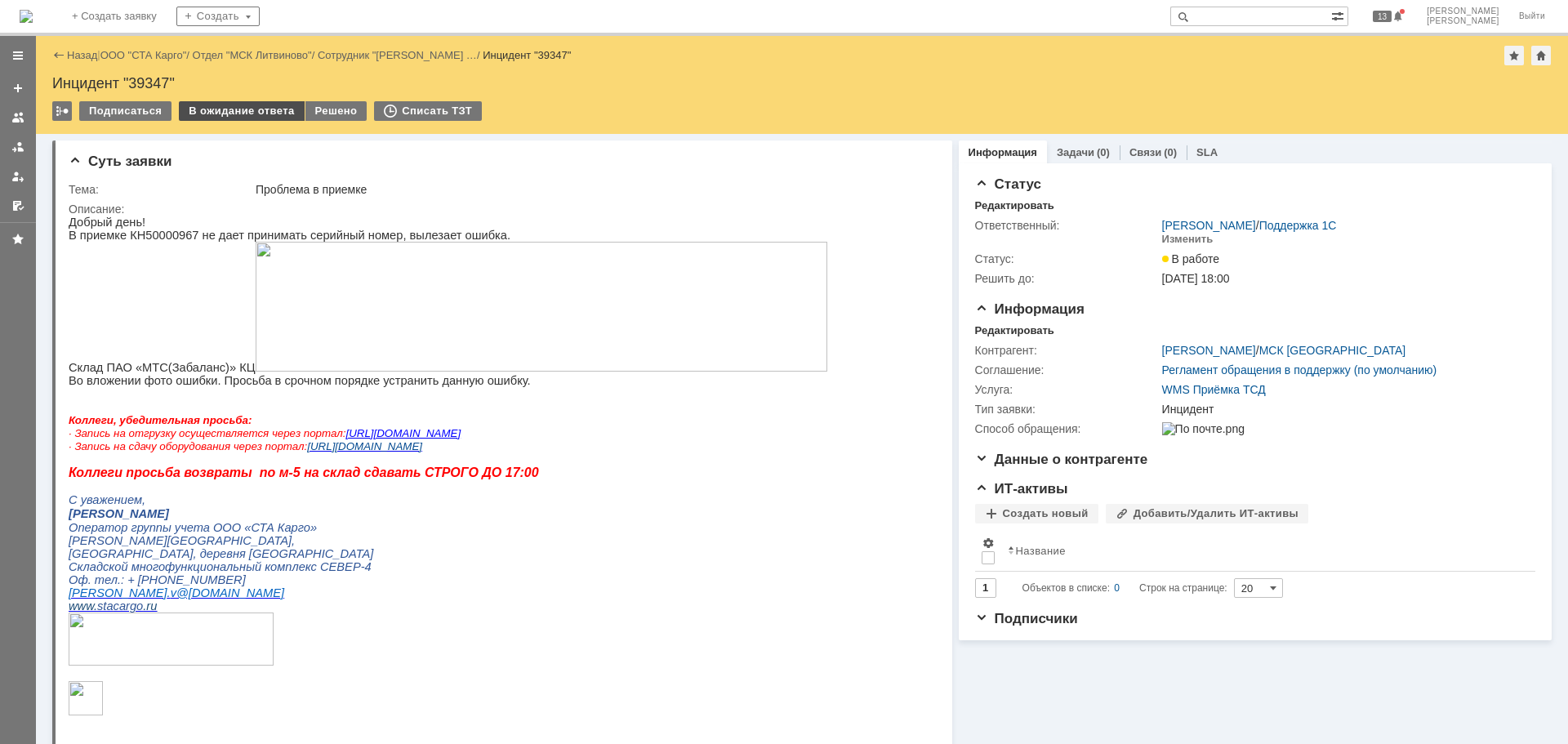
click at [255, 116] on div "В ожидание ответа" at bounding box center [241, 111] width 125 height 20
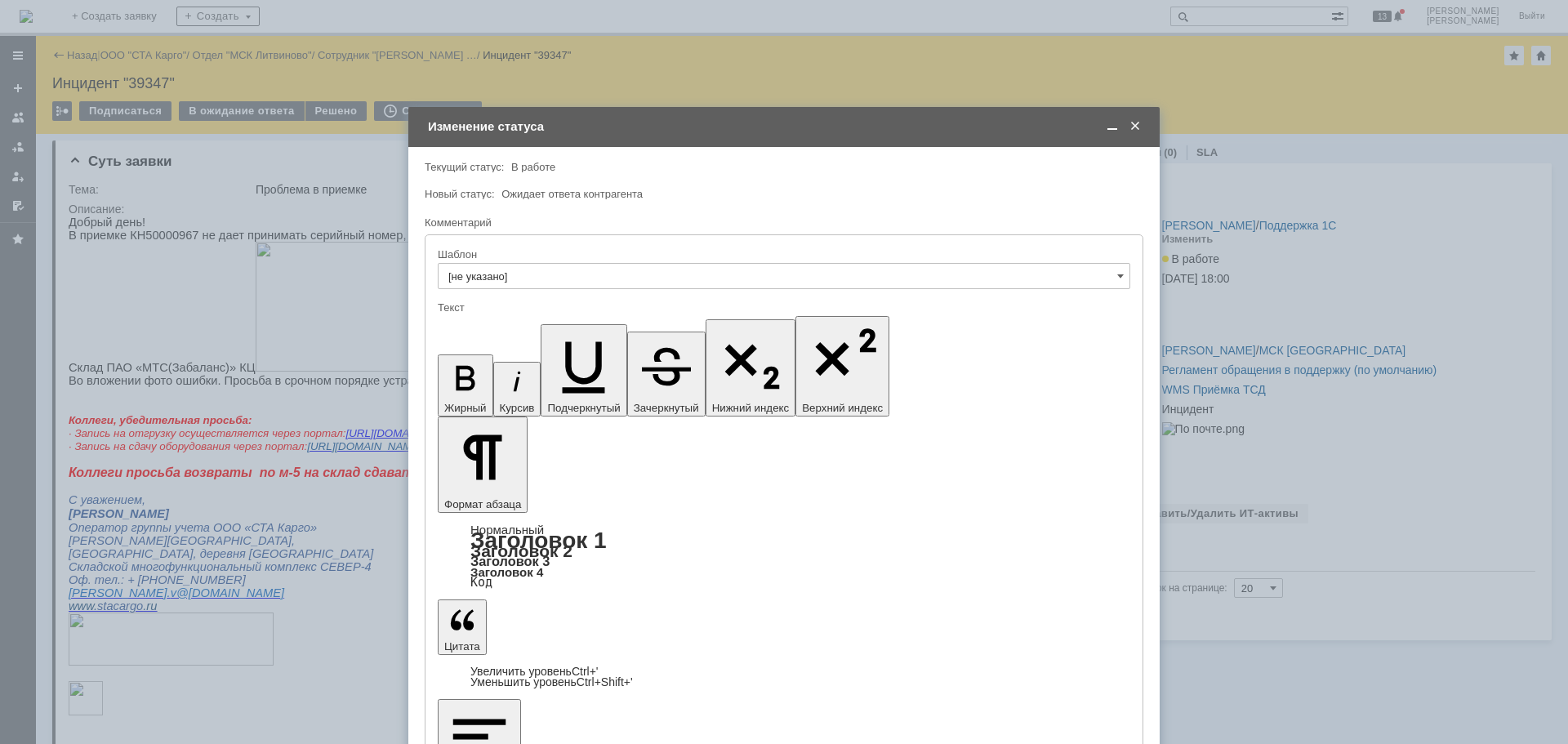
drag, startPoint x: 748, startPoint y: 4601, endPoint x: 699, endPoint y: 4601, distance: 49.0
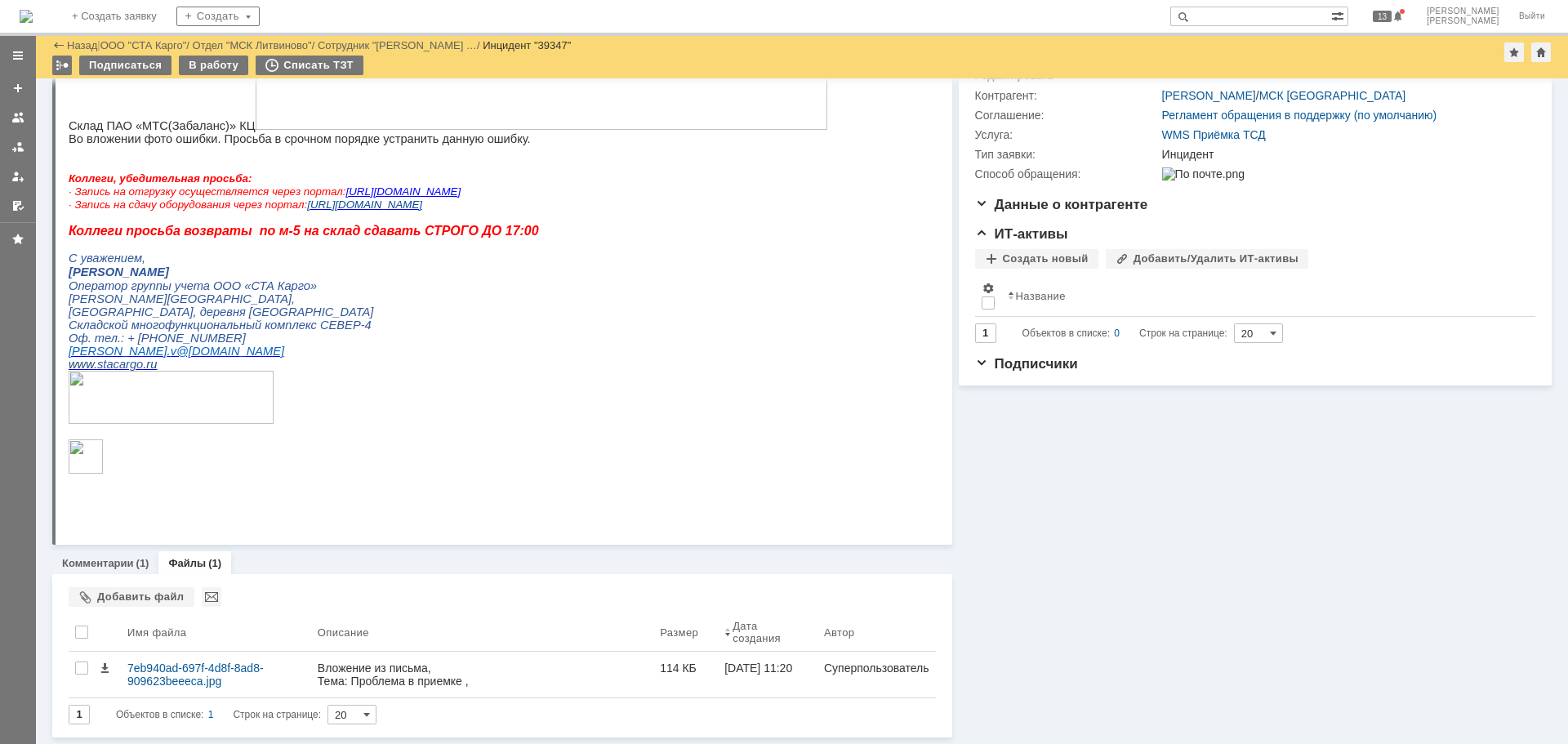
scroll to position [200, 0]
click at [74, 563] on link "Комментарии" at bounding box center [98, 563] width 72 height 12
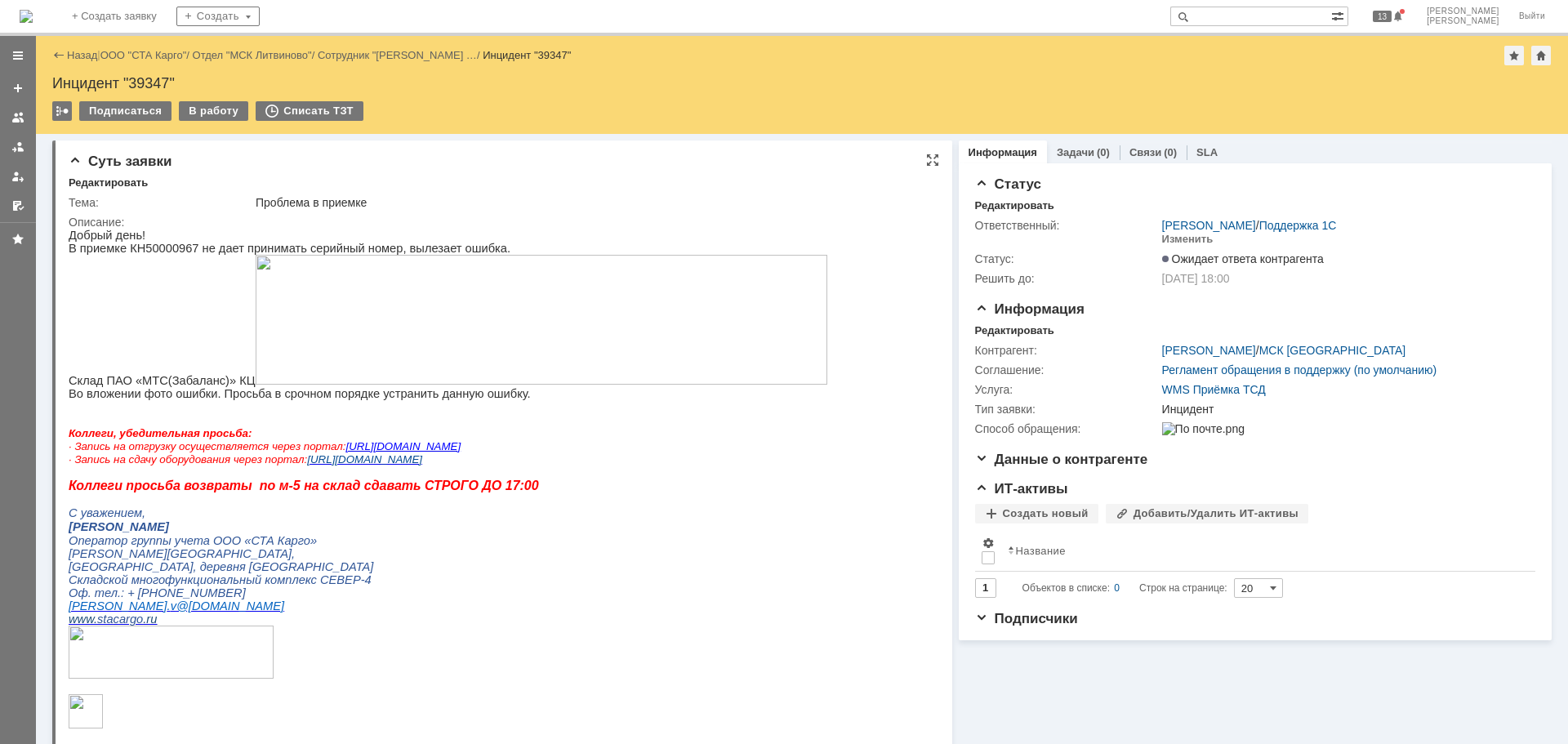
click at [717, 370] on img at bounding box center [541, 319] width 572 height 130
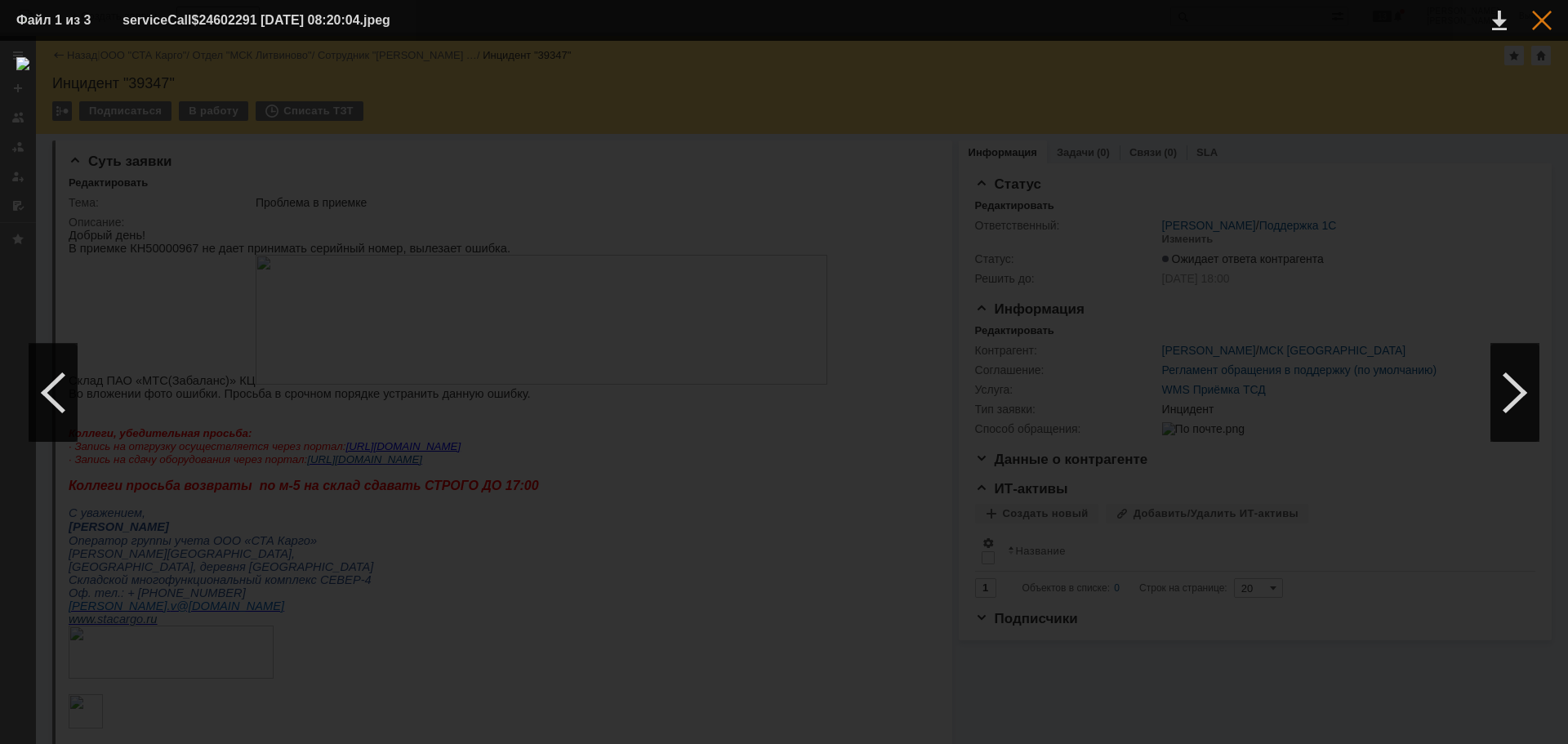
click at [1538, 17] on div at bounding box center [1542, 21] width 20 height 20
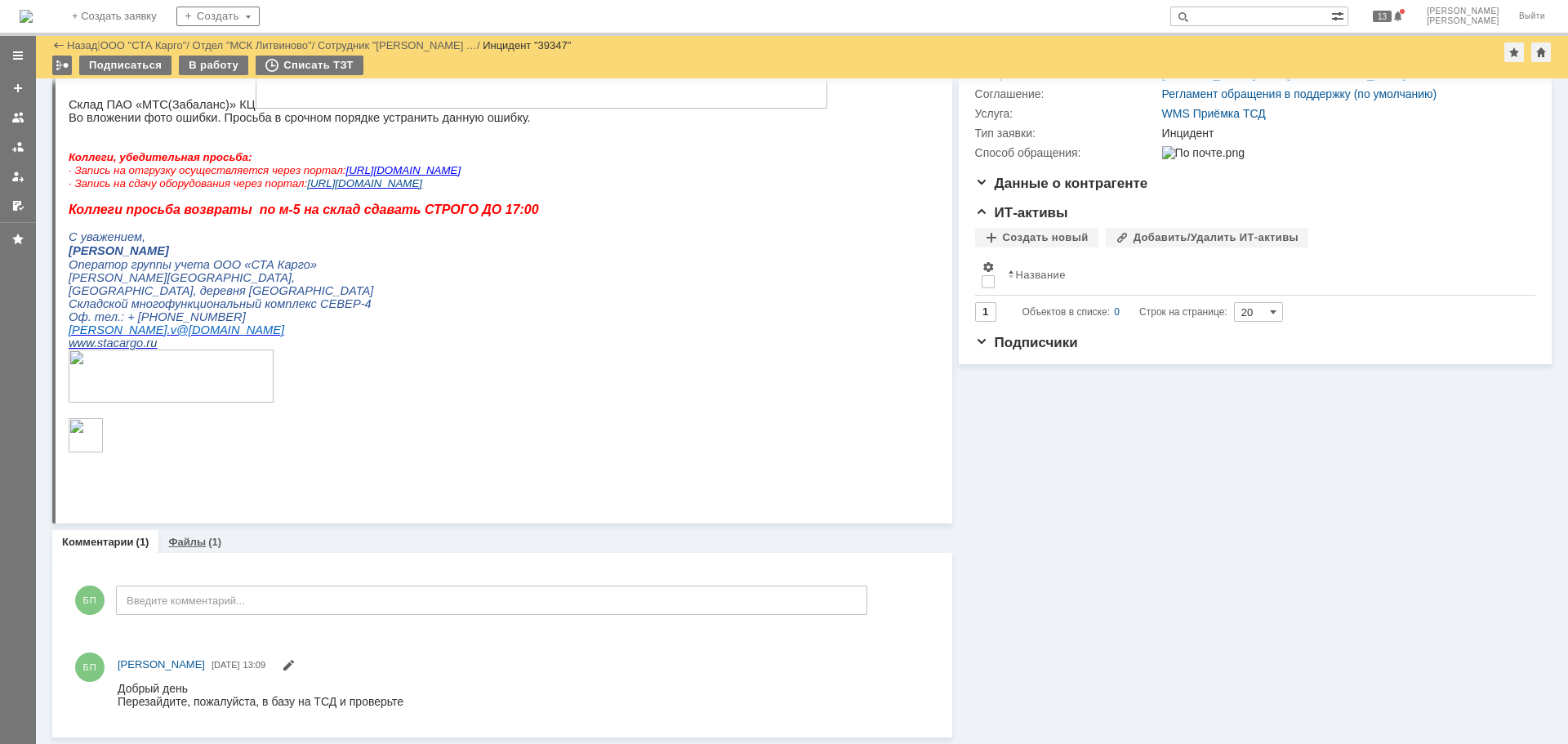
click at [216, 550] on div "Файлы (1)" at bounding box center [194, 542] width 73 height 24
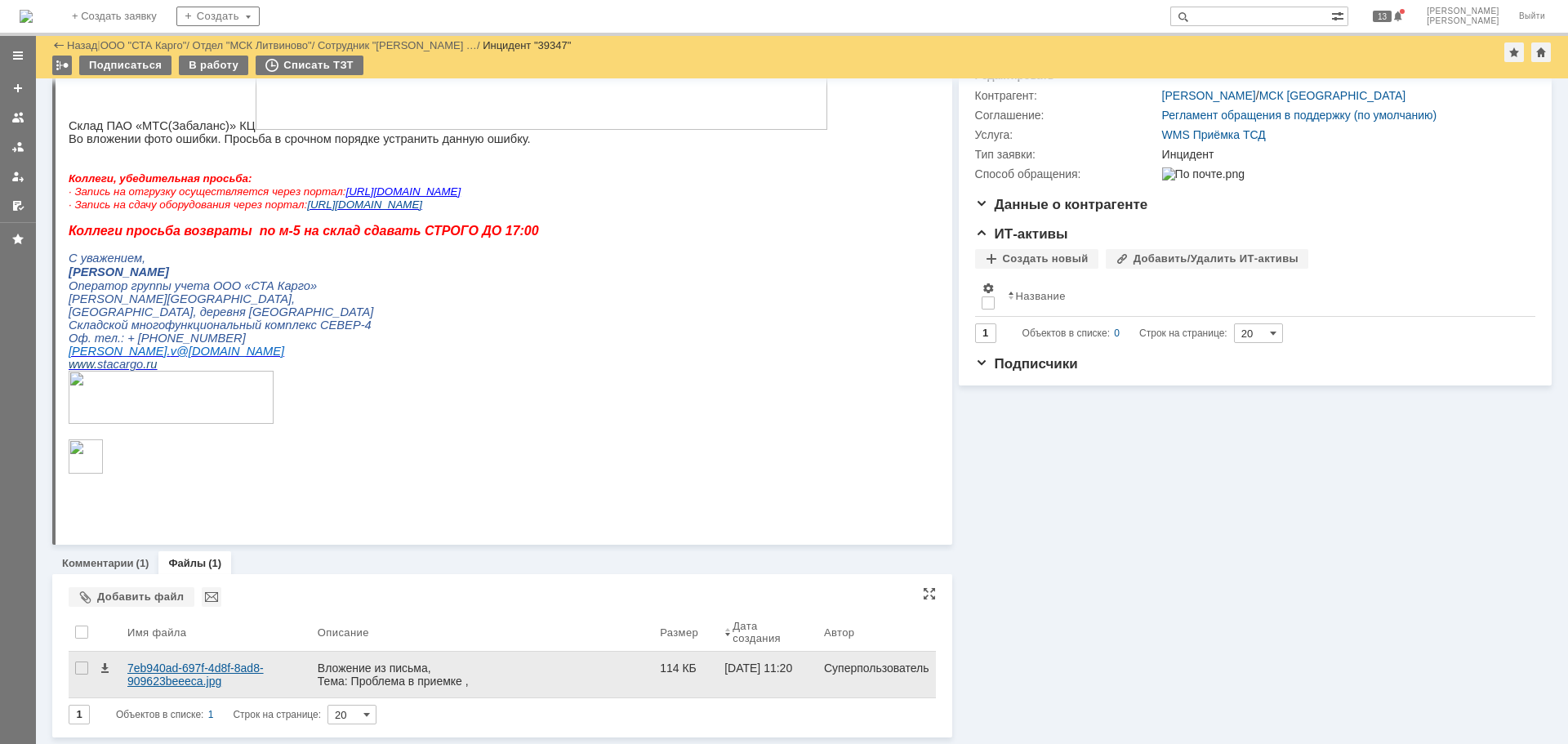
click at [179, 679] on div "7eb940ad-697f-4d8f-8ad8-909623beeeca.jpg" at bounding box center [216, 674] width 177 height 26
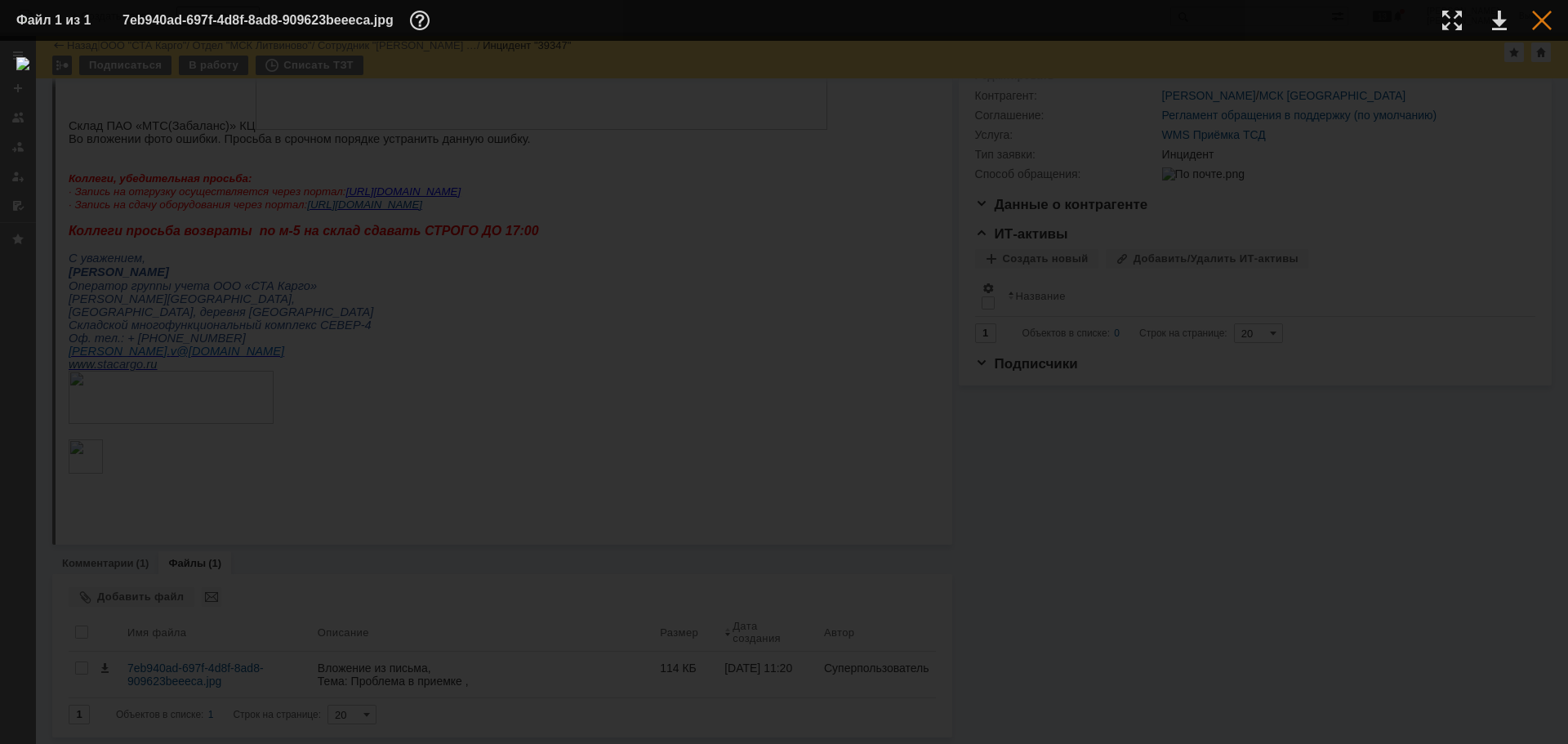
click at [1541, 25] on div at bounding box center [1542, 21] width 20 height 20
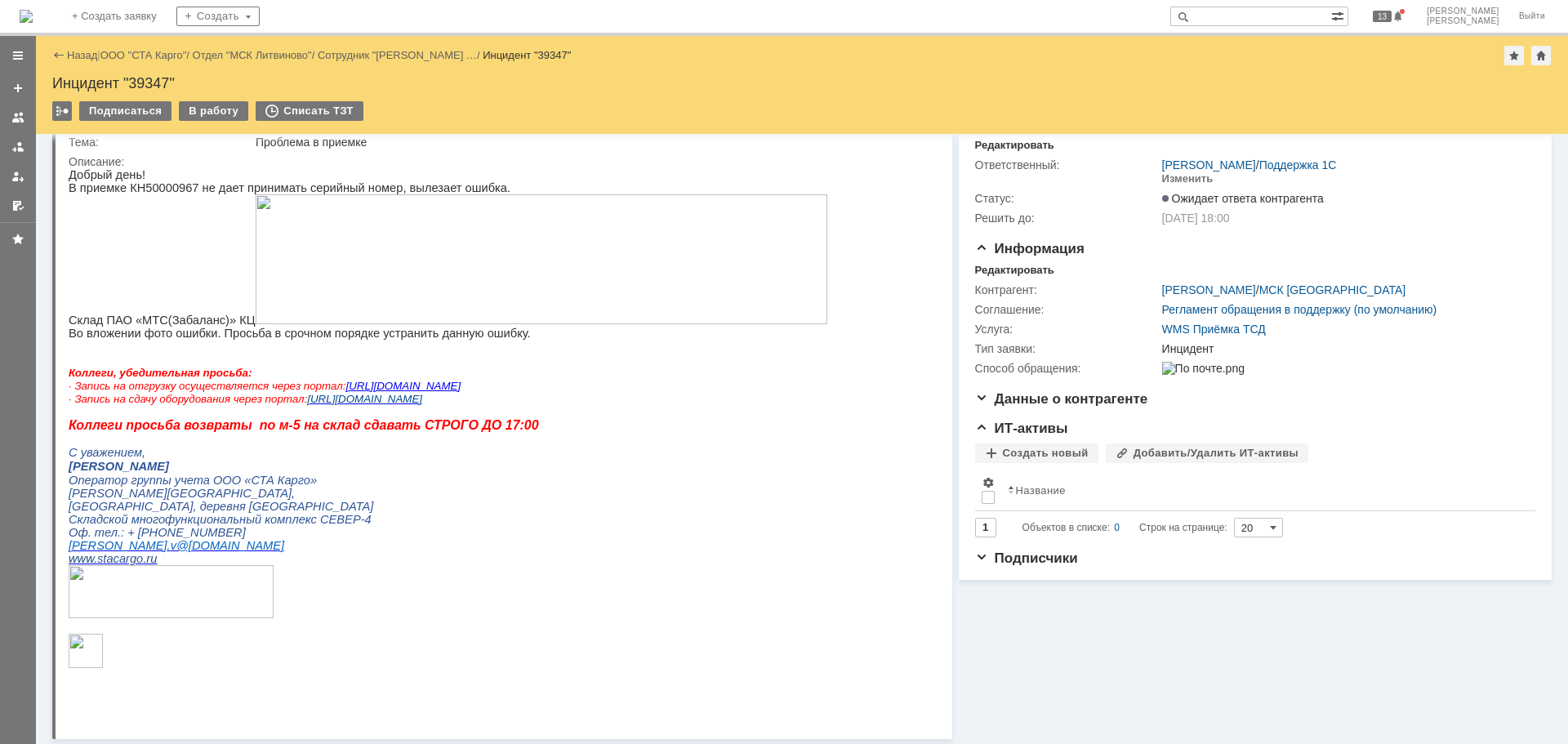
scroll to position [0, 0]
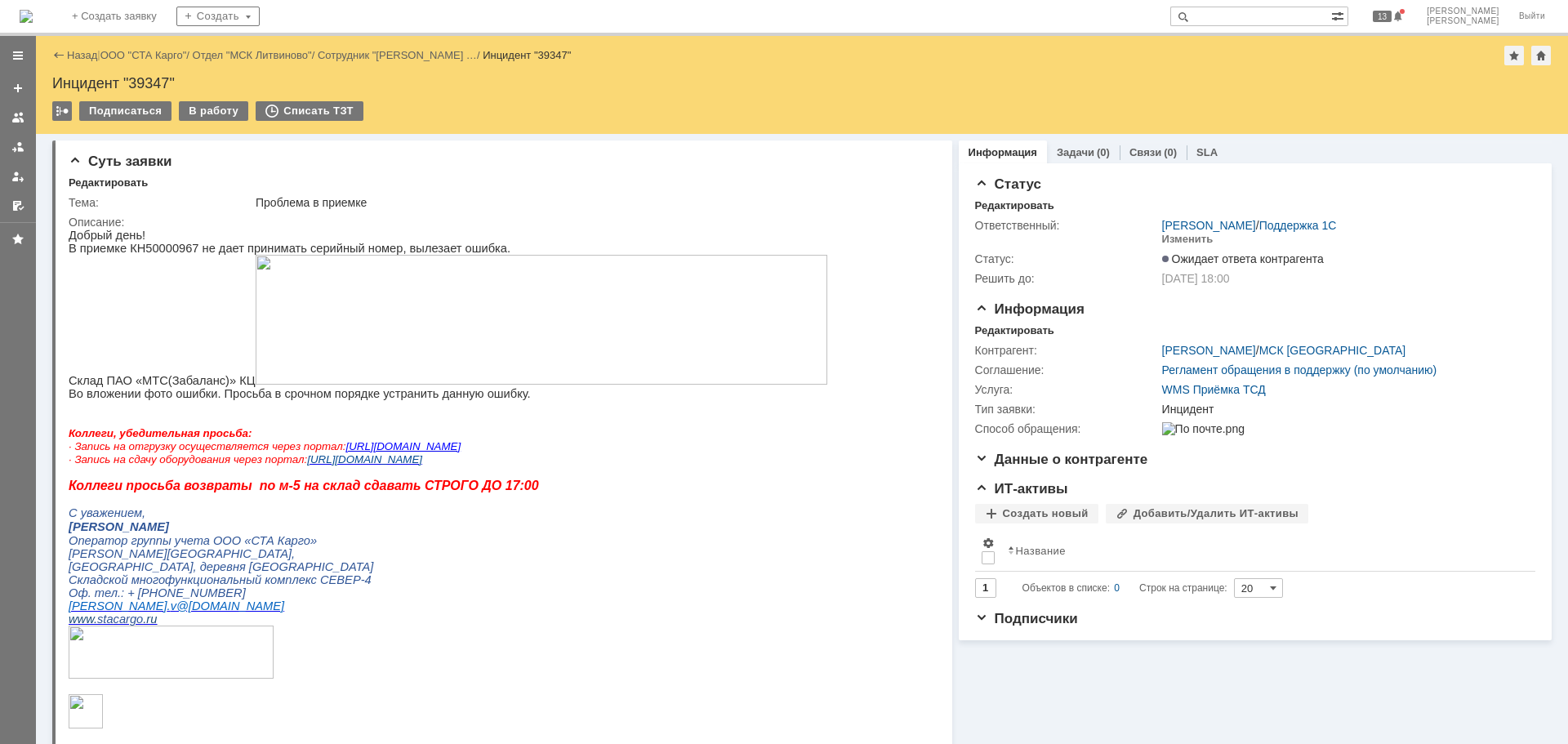
click at [152, 76] on div "Инцидент "39347"" at bounding box center [802, 84] width 1499 height 17
copy div "39347"
